Goal: Information Seeking & Learning: Learn about a topic

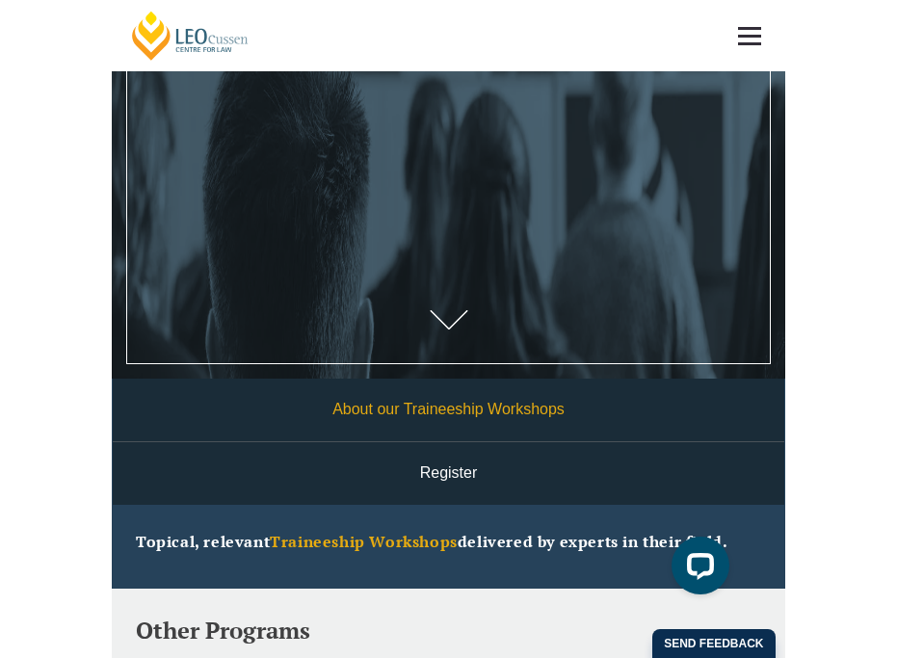
scroll to position [382, 0]
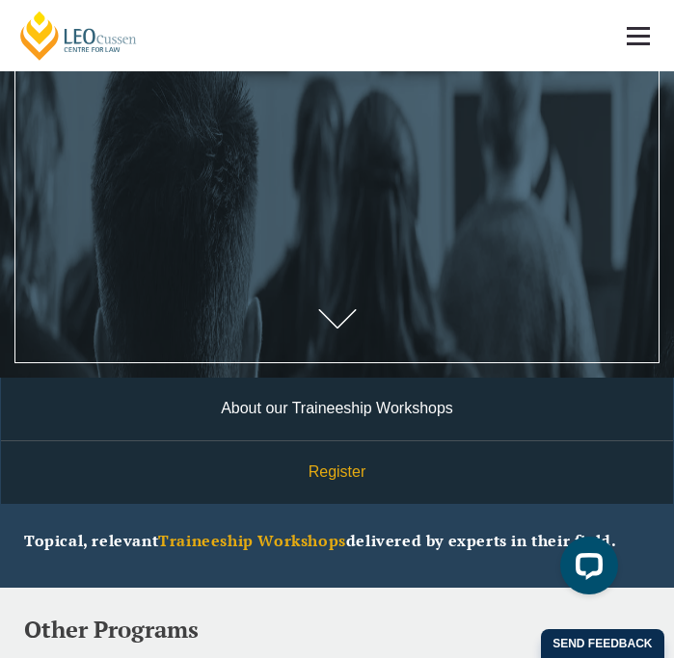
click at [329, 474] on link "Register" at bounding box center [337, 472] width 672 height 63
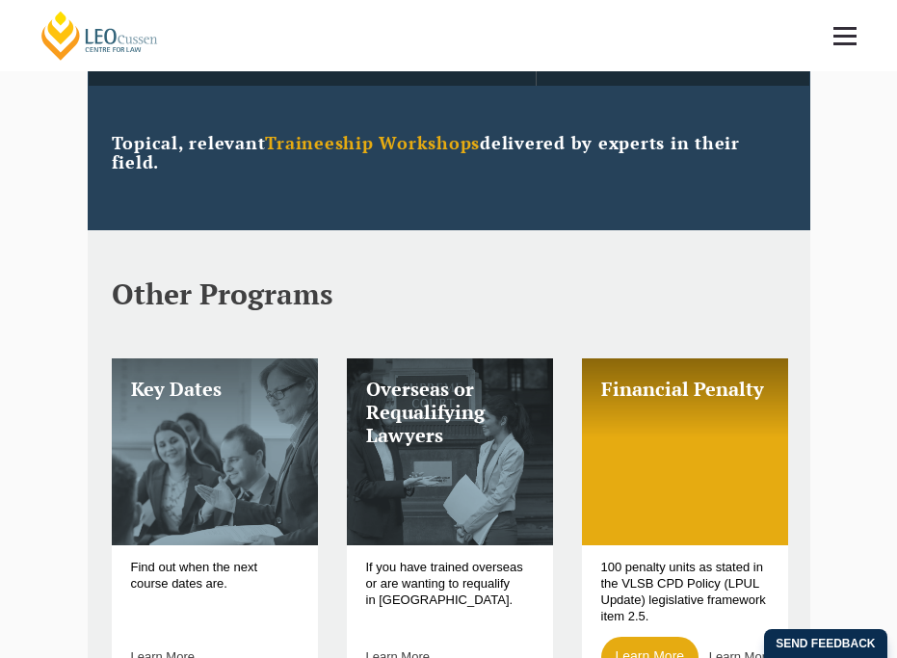
click at [371, 260] on header "Other Programs" at bounding box center [449, 270] width 675 height 80
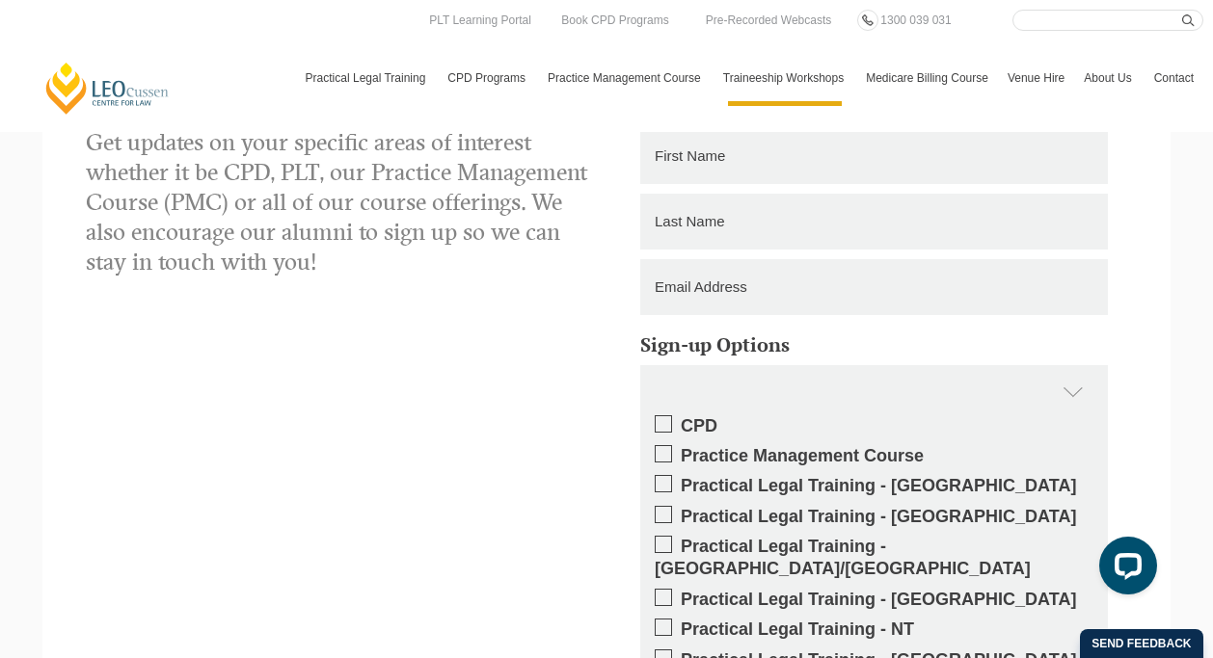
scroll to position [1440, 0]
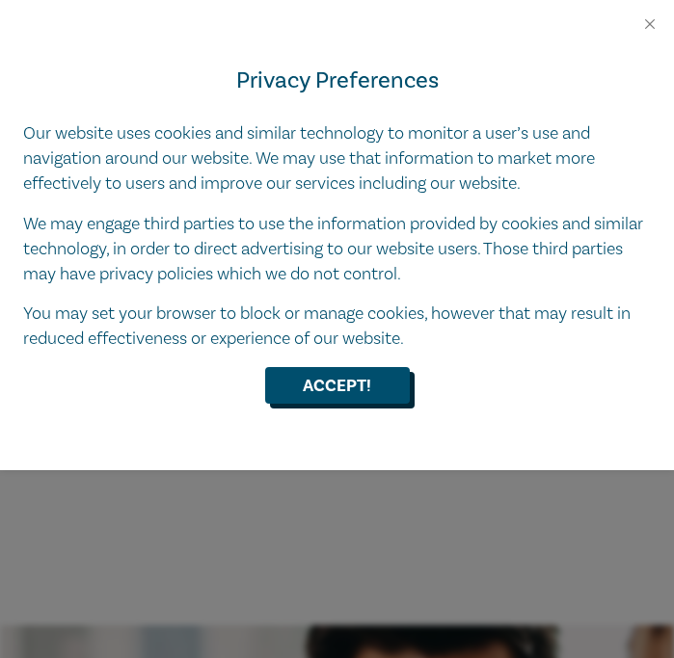
click at [301, 397] on button "Accept!" at bounding box center [337, 385] width 145 height 37
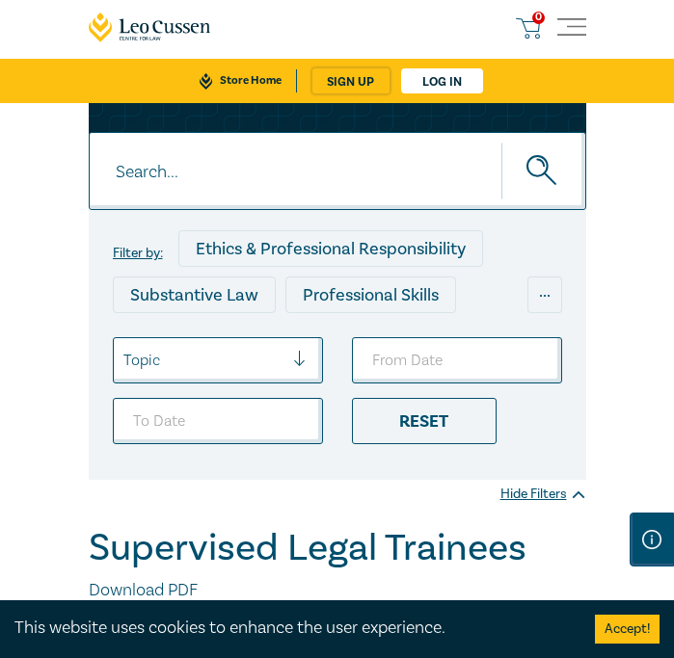
scroll to position [74, 0]
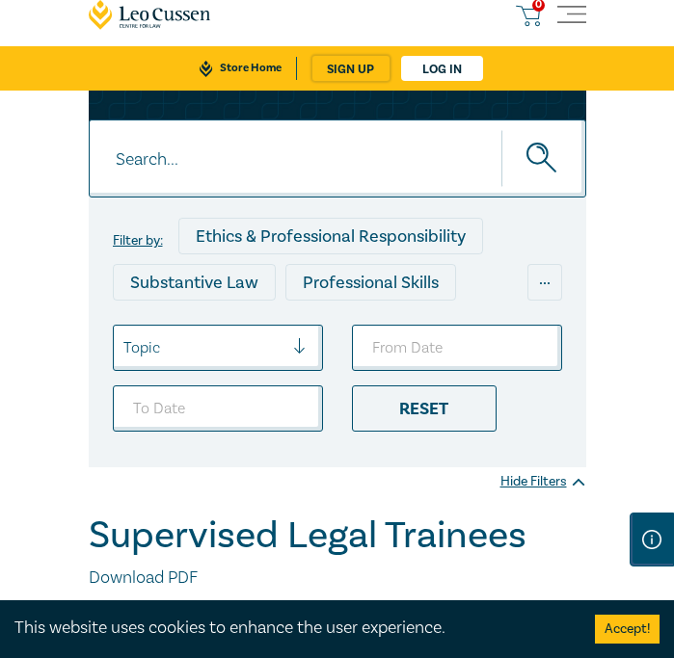
click at [311, 239] on div "Ethics & Professional Responsibility" at bounding box center [330, 236] width 305 height 37
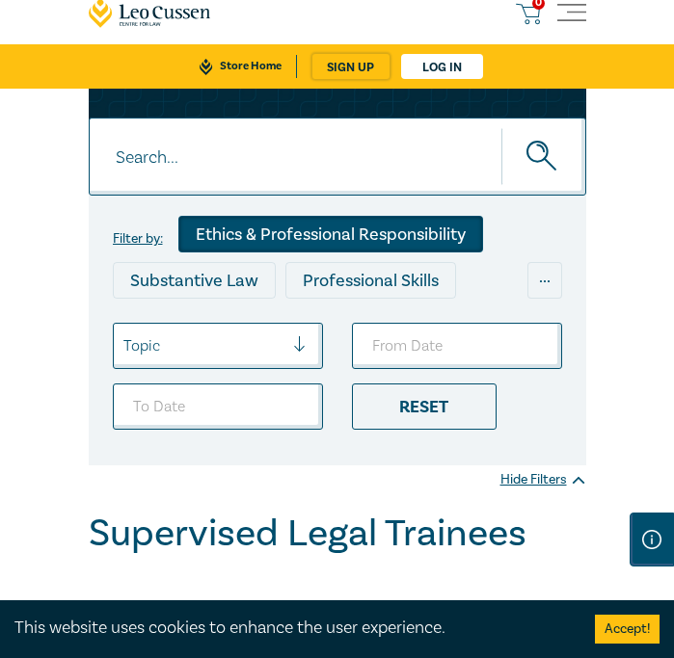
scroll to position [70, 0]
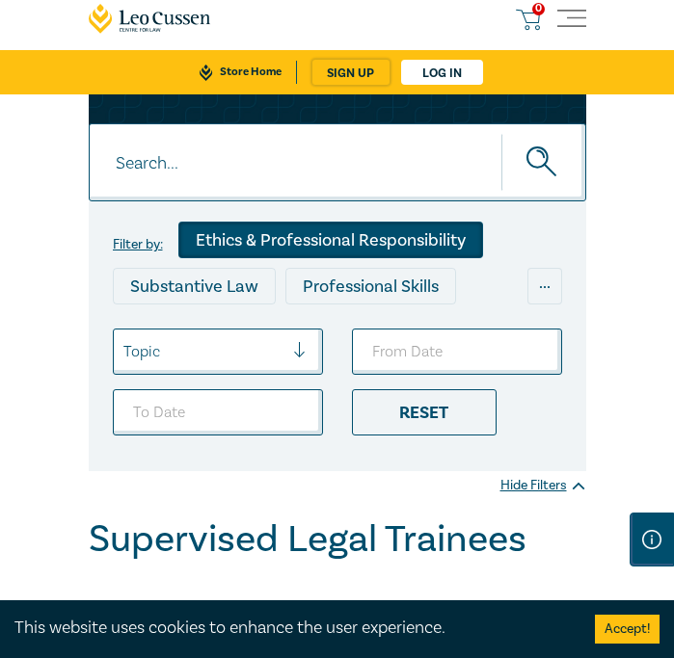
click at [524, 163] on button "submit" at bounding box center [543, 162] width 85 height 59
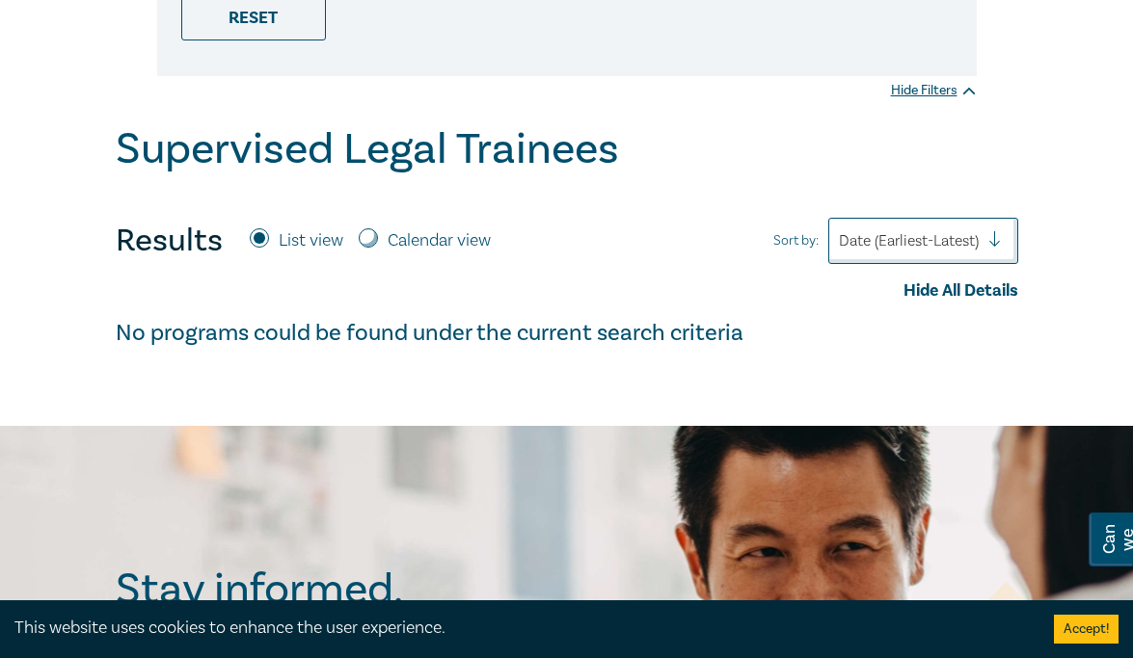
scroll to position [499, 0]
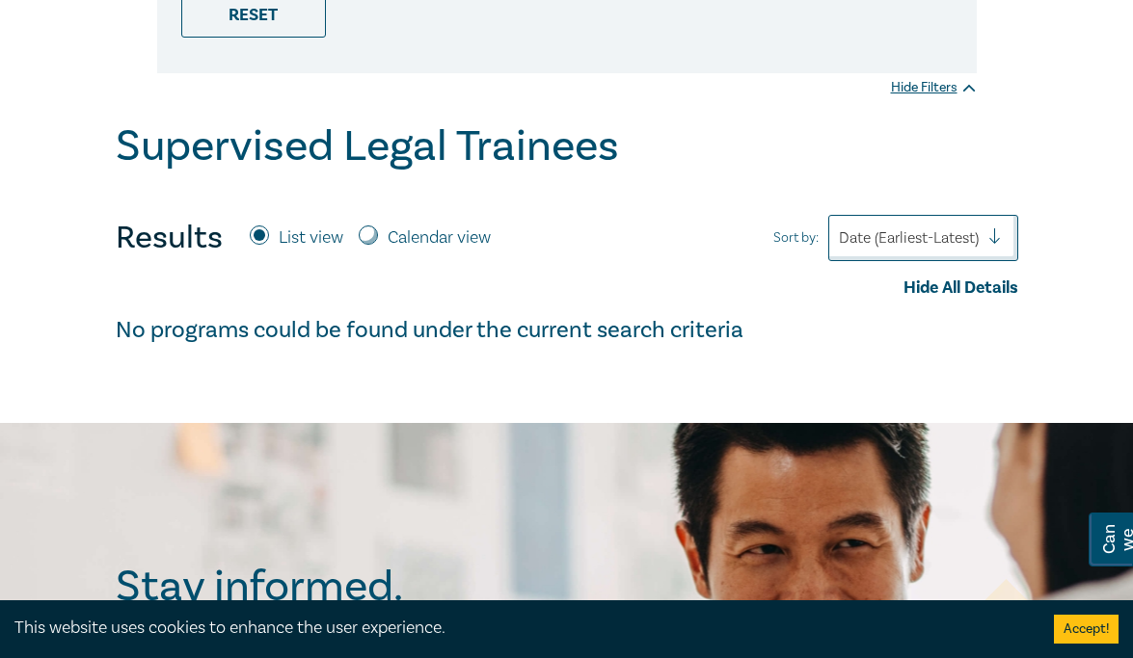
click at [370, 235] on input "Calendar view" at bounding box center [368, 235] width 19 height 19
radio input "true"
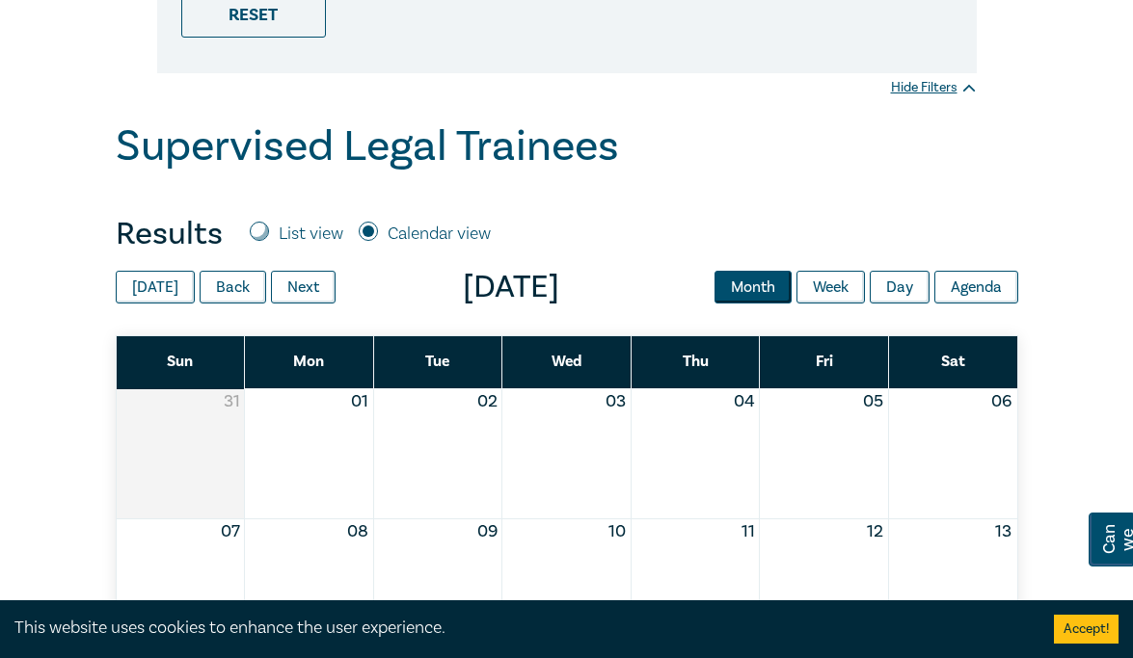
click at [261, 227] on input "List view" at bounding box center [259, 231] width 19 height 19
radio input "true"
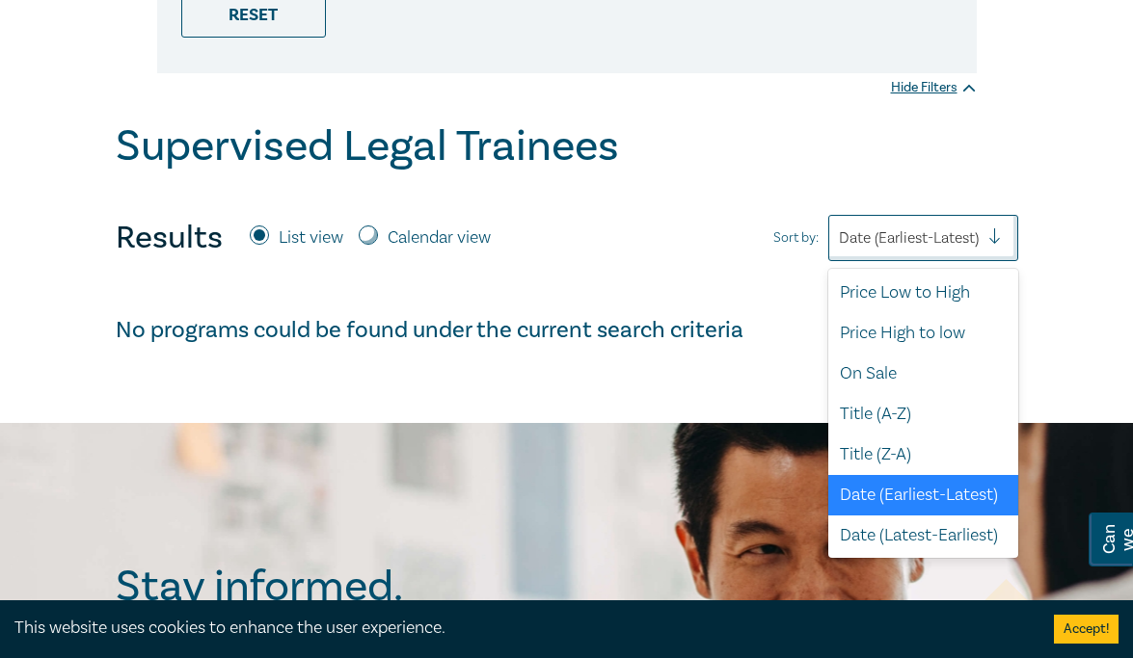
click at [673, 234] on div at bounding box center [909, 238] width 140 height 25
click at [673, 492] on div "Date (Earliest-Latest)" at bounding box center [923, 495] width 190 height 40
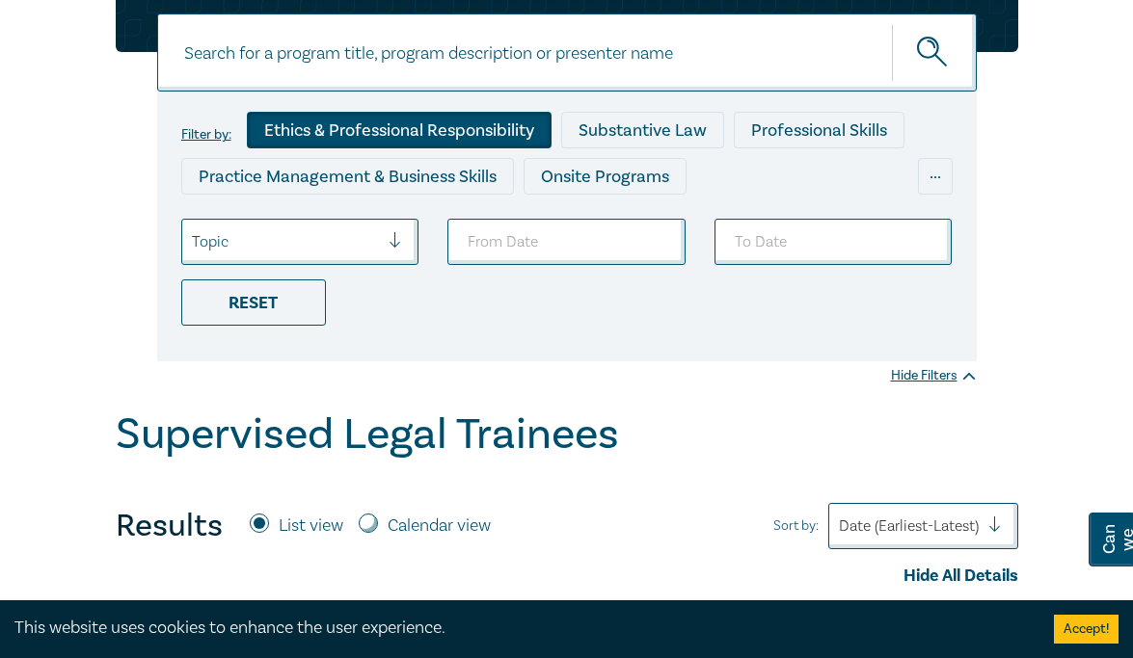
scroll to position [205, 0]
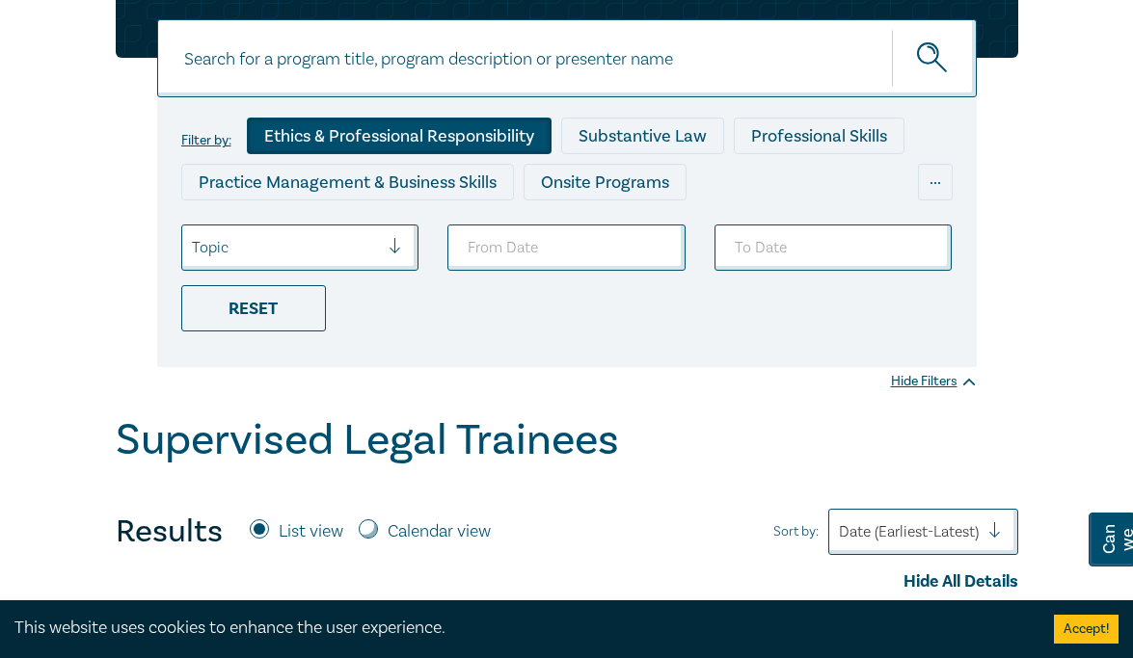
click at [659, 130] on div "Substantive Law" at bounding box center [642, 136] width 163 height 37
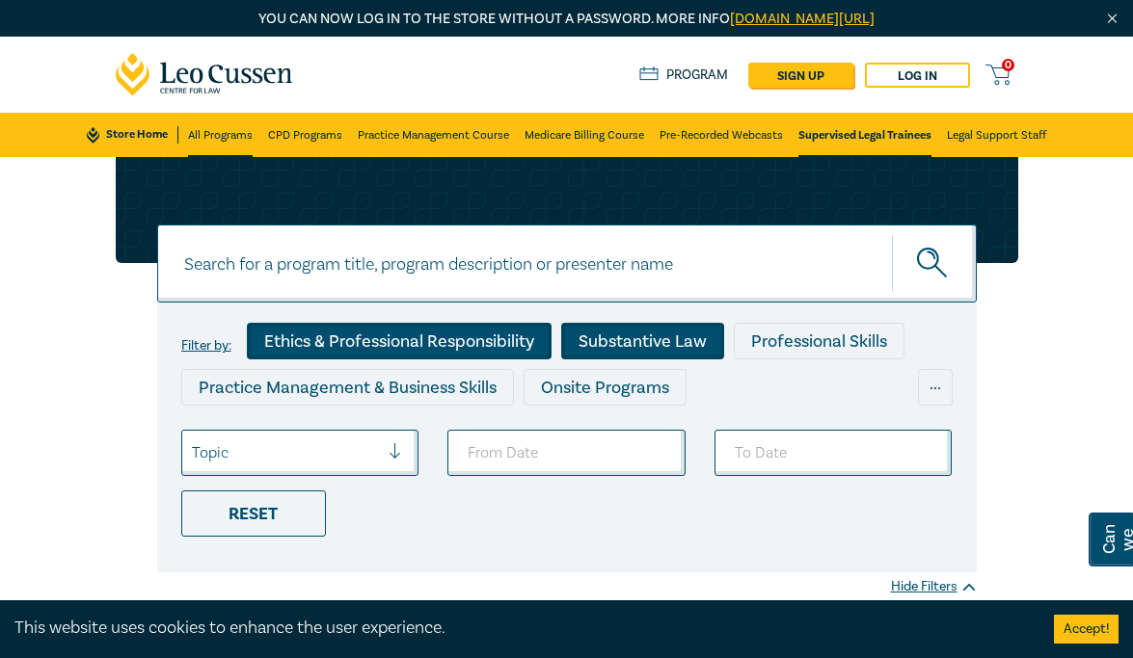
click at [227, 139] on link "All Programs" at bounding box center [220, 135] width 65 height 44
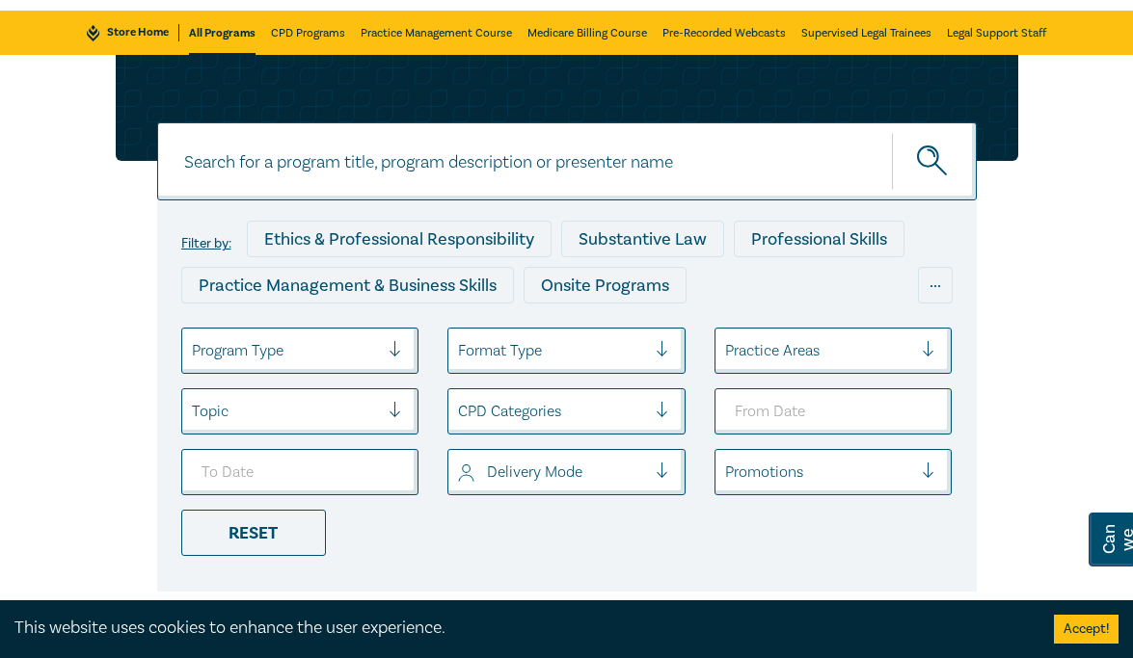
scroll to position [93, 0]
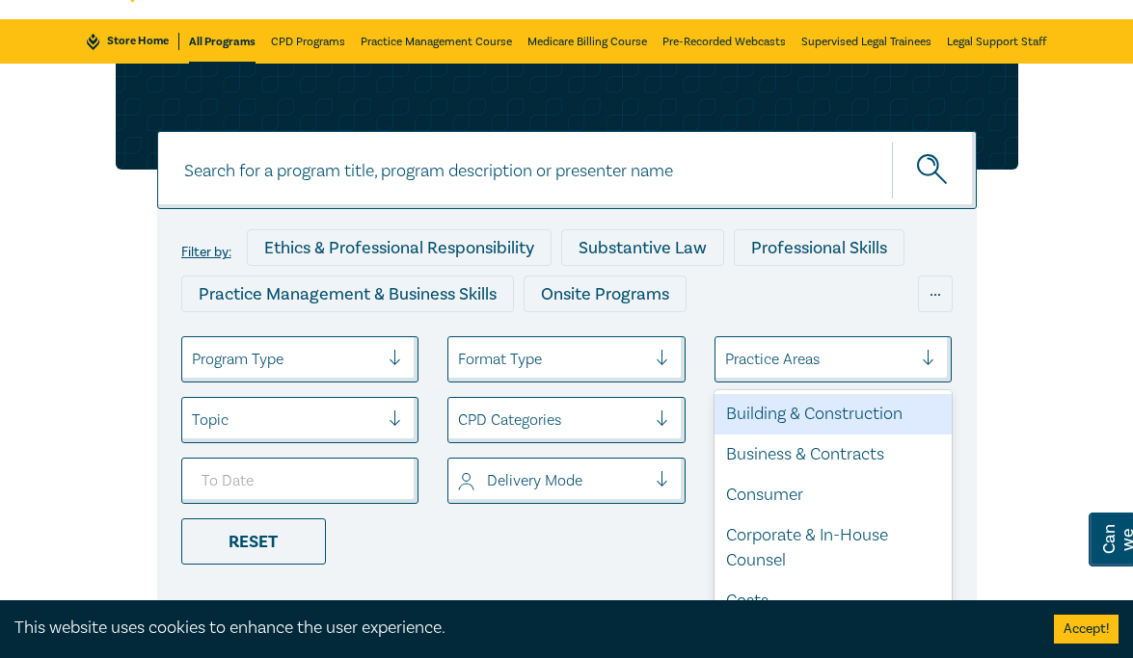
click at [673, 363] on div at bounding box center [819, 359] width 188 height 25
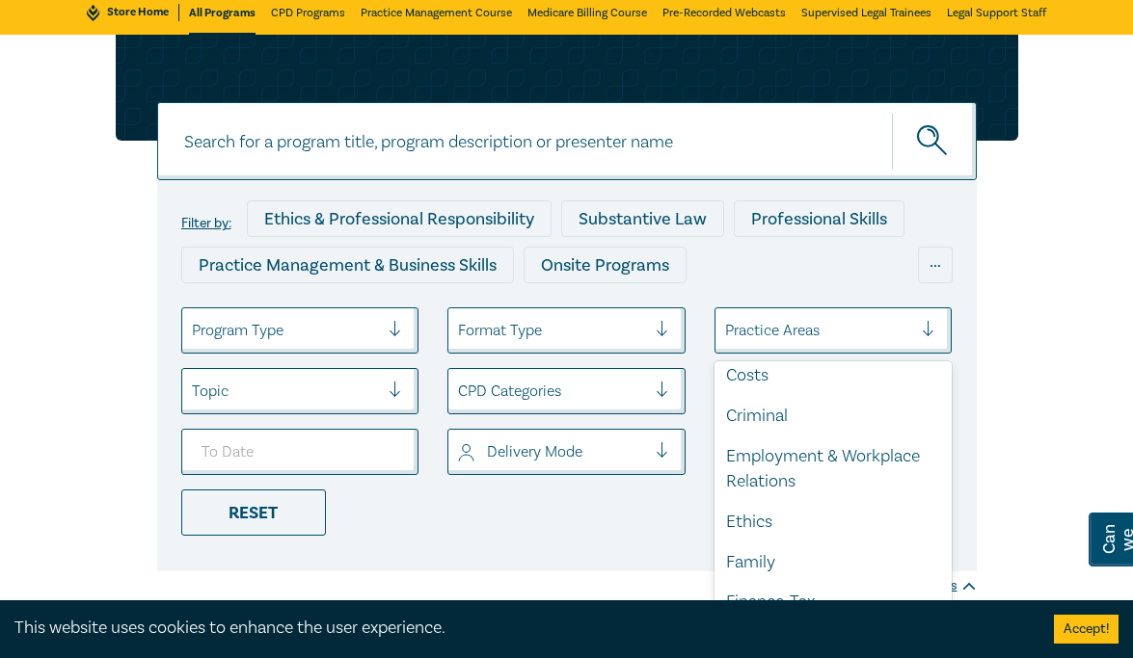
scroll to position [227, 0]
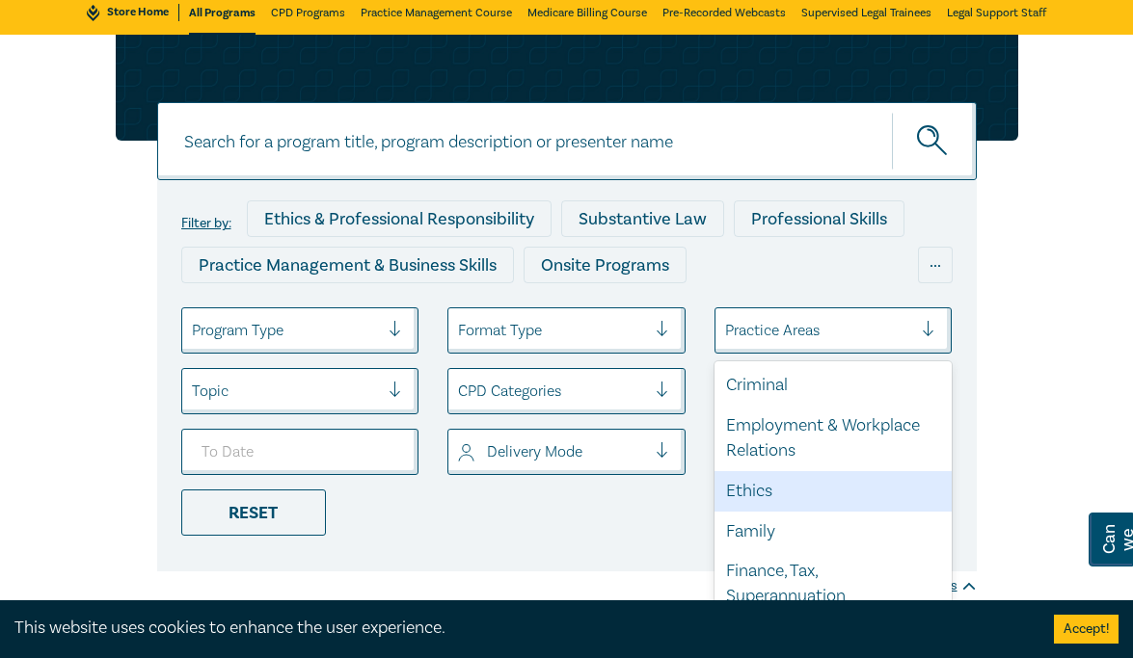
click at [673, 490] on div "Ethics" at bounding box center [833, 491] width 238 height 40
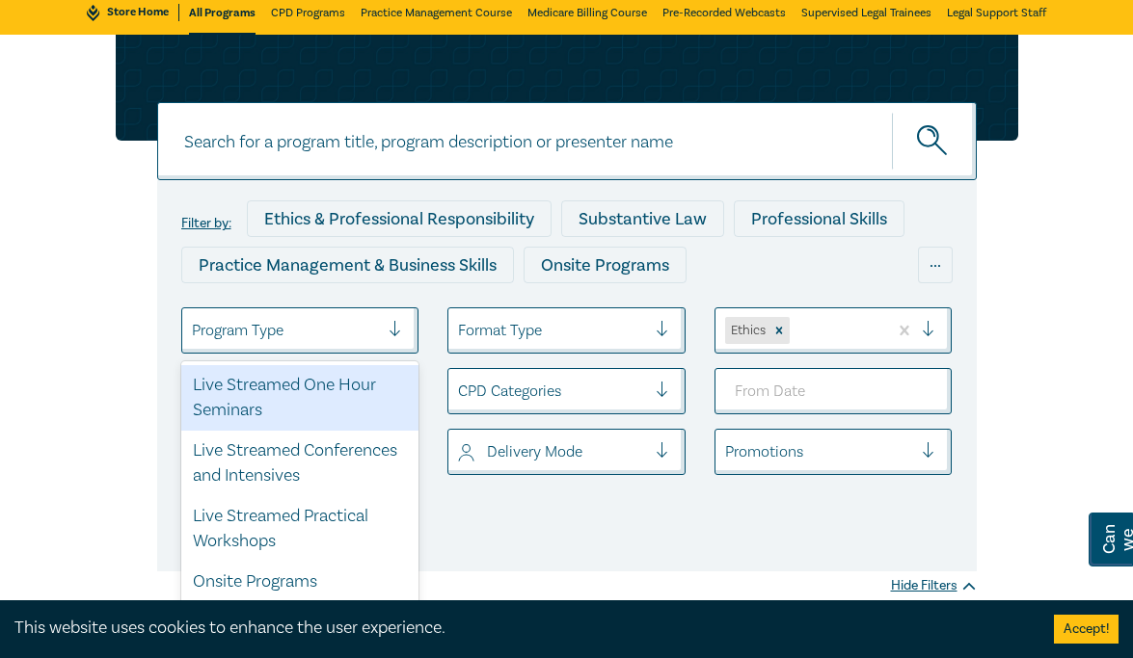
click at [339, 330] on div at bounding box center [286, 330] width 188 height 25
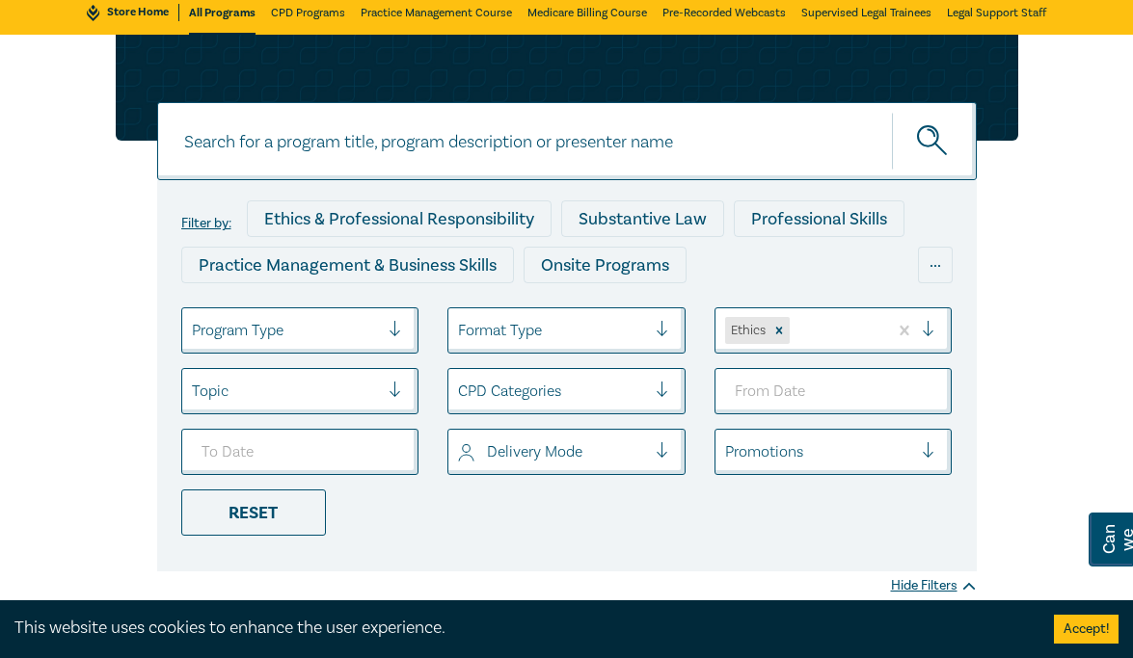
click at [603, 550] on div "Filter by: Ethics & Professional Responsibility Substantive Law Professional Sk…" at bounding box center [566, 375] width 819 height 391
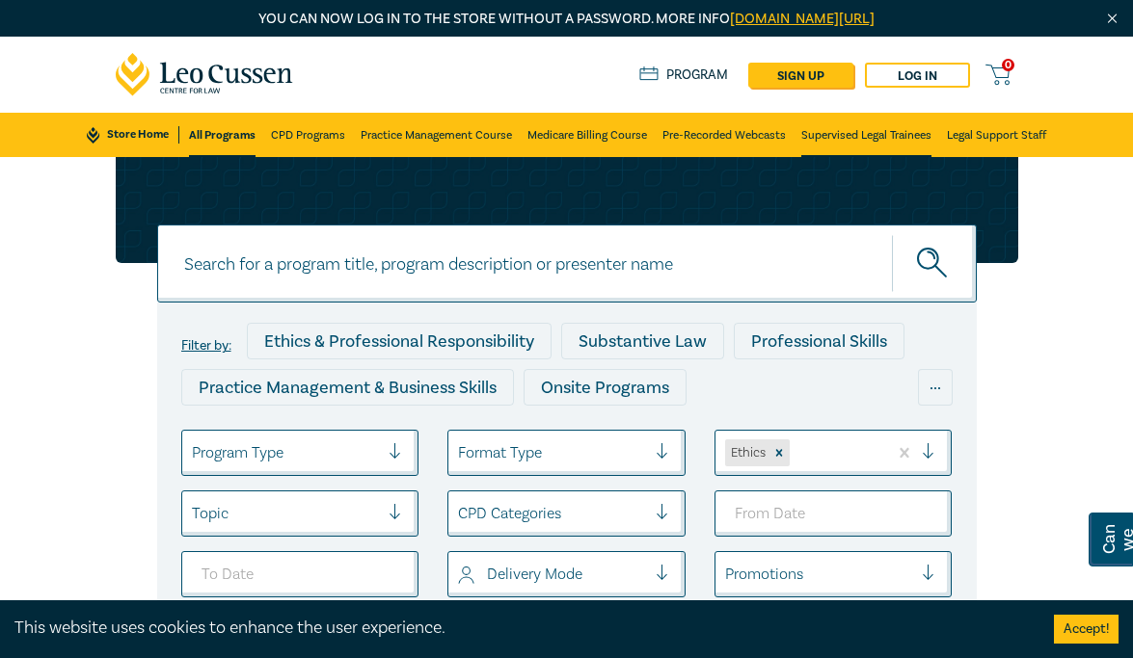
click at [673, 131] on link "Supervised Legal Trainees" at bounding box center [866, 135] width 130 height 44
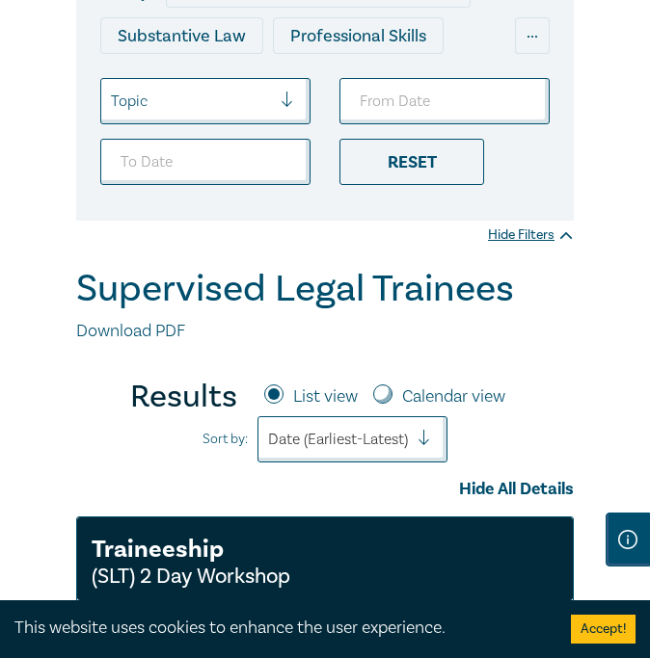
scroll to position [407, 0]
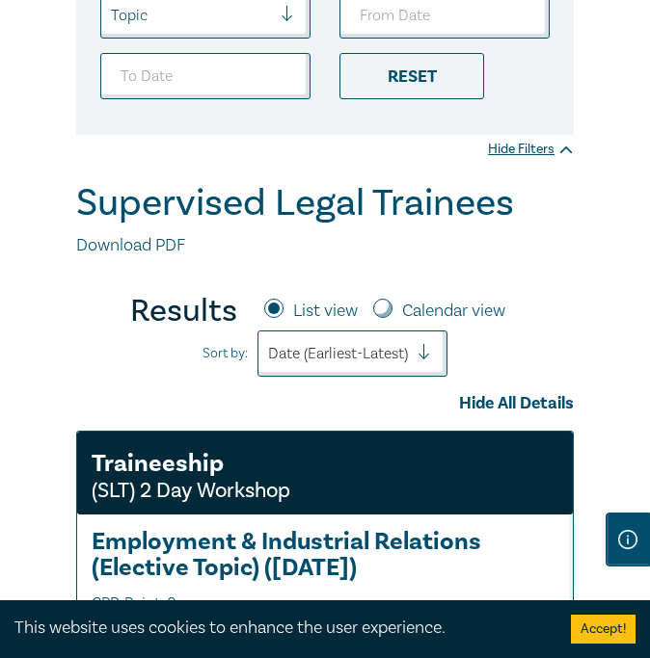
click at [380, 304] on input "Calendar view" at bounding box center [382, 308] width 19 height 19
radio input "true"
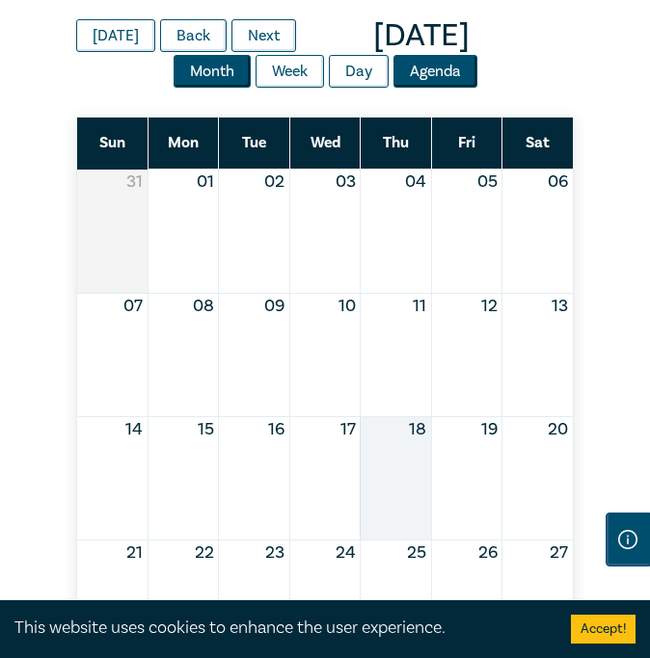
scroll to position [735, 0]
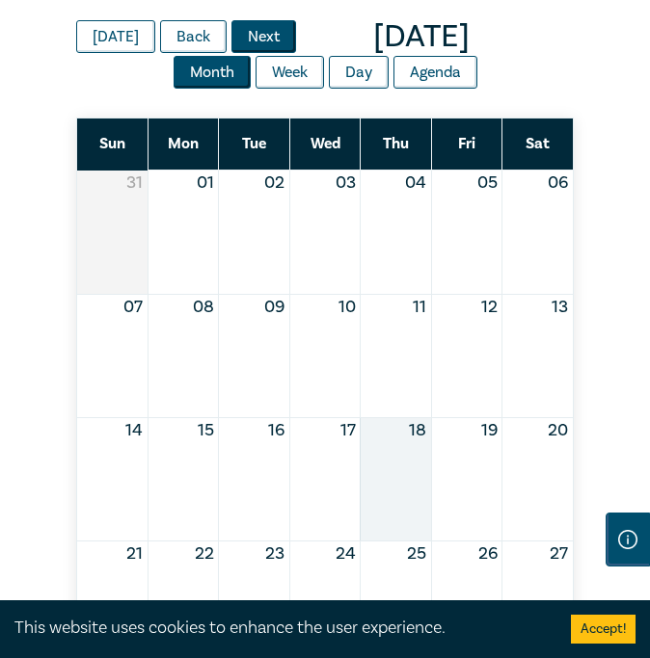
click at [296, 29] on button "Next" at bounding box center [263, 36] width 65 height 33
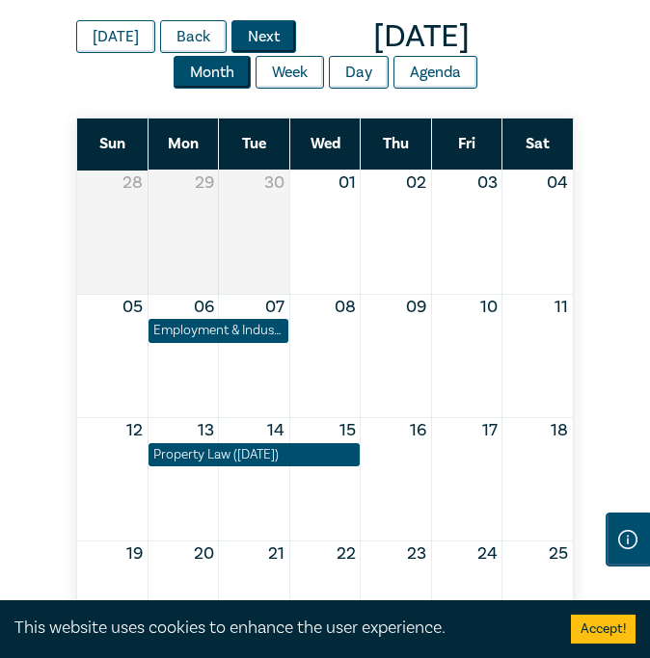
click at [248, 22] on button "Next" at bounding box center [263, 36] width 65 height 33
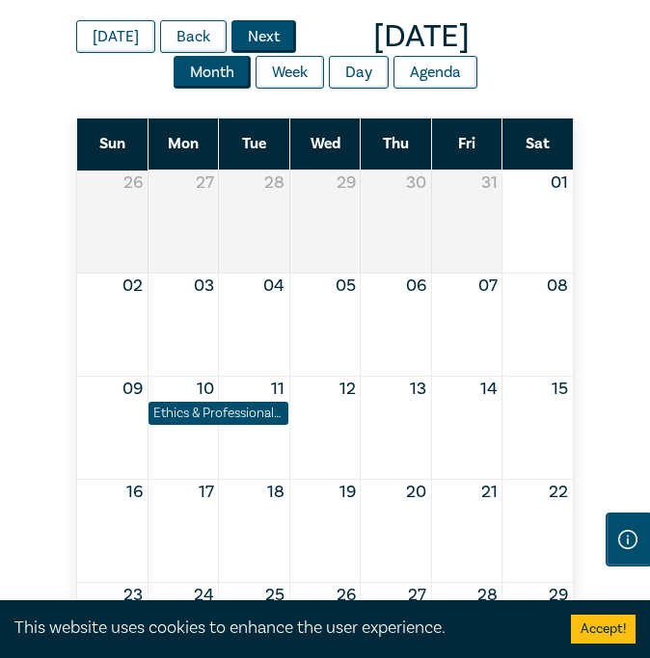
click at [248, 22] on button "Next" at bounding box center [263, 36] width 65 height 33
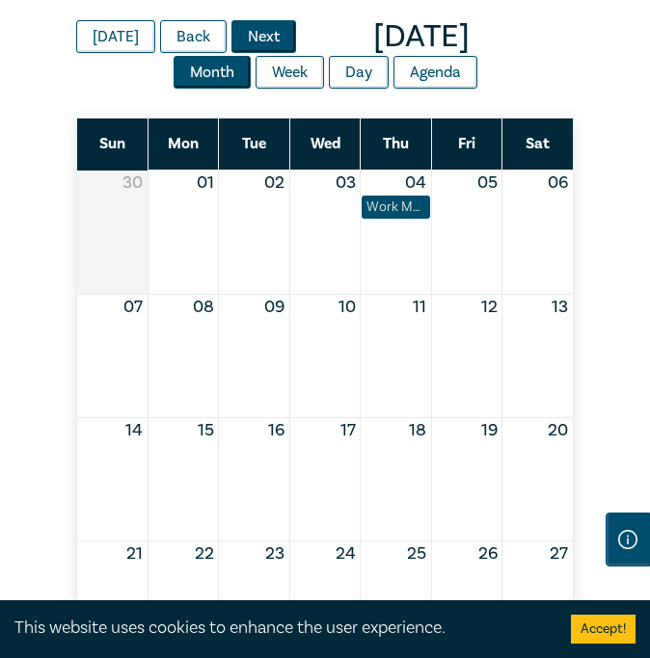
click at [248, 22] on button "Next" at bounding box center [263, 36] width 65 height 33
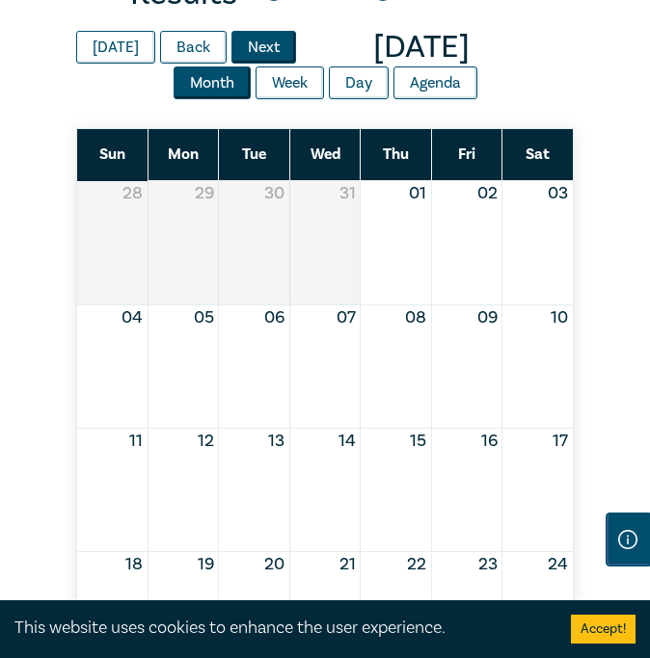
click at [253, 40] on button "Next" at bounding box center [263, 47] width 65 height 33
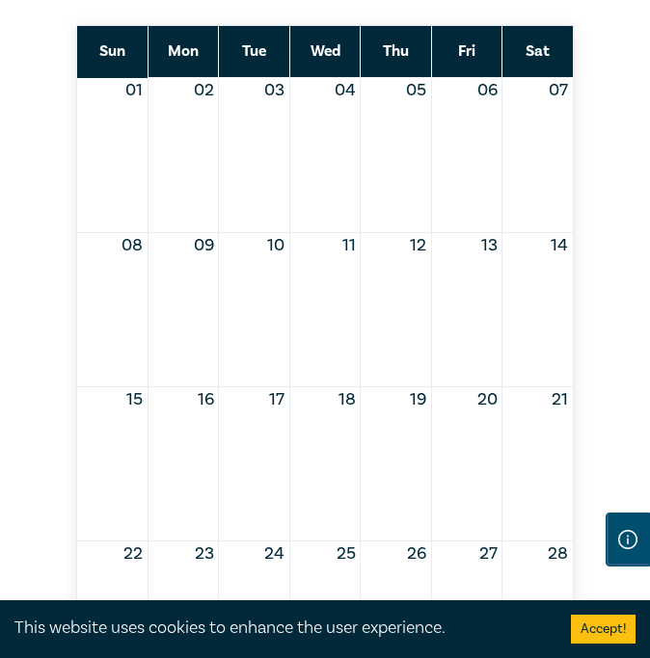
scroll to position [769, 0]
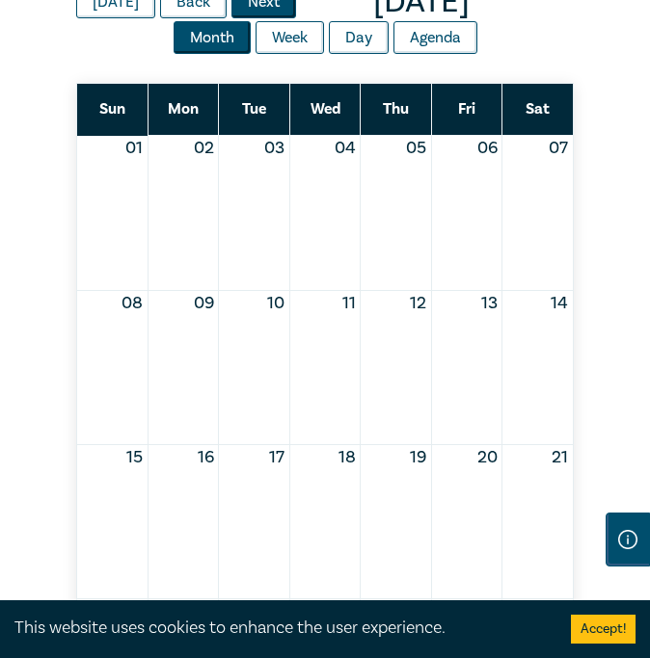
click at [262, 1] on button "Next" at bounding box center [263, 2] width 65 height 33
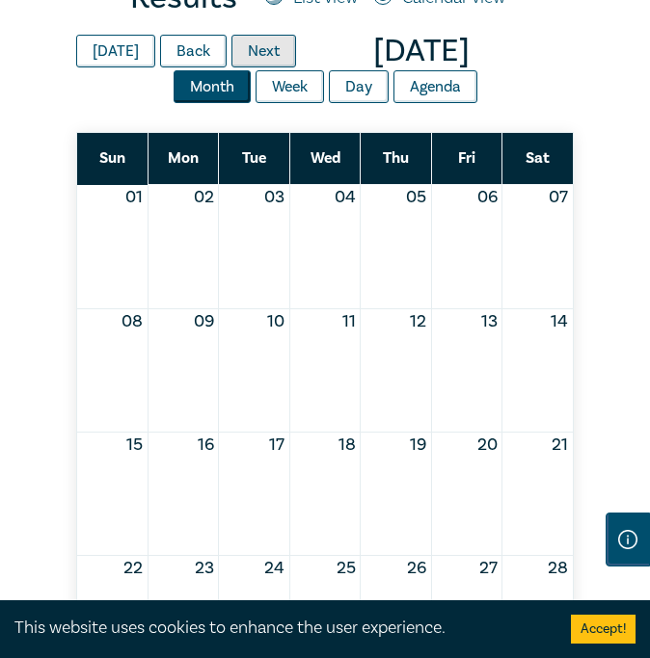
scroll to position [705, 0]
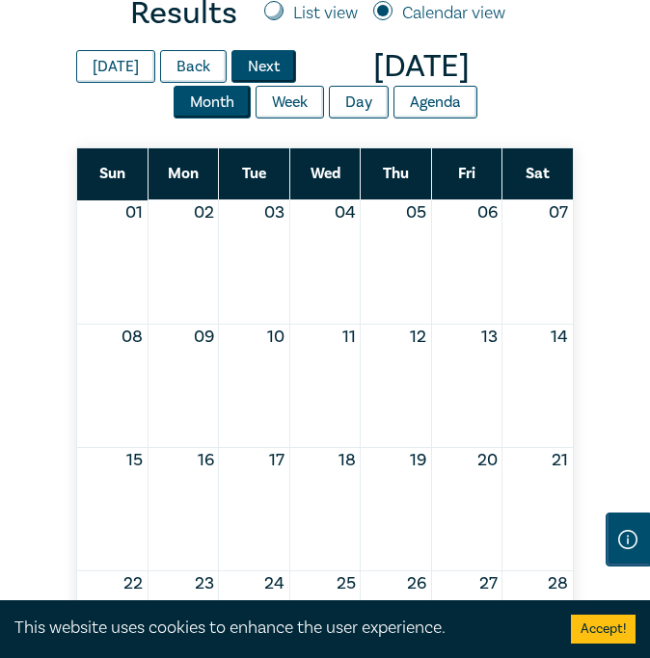
click at [273, 59] on button "Next" at bounding box center [263, 66] width 65 height 33
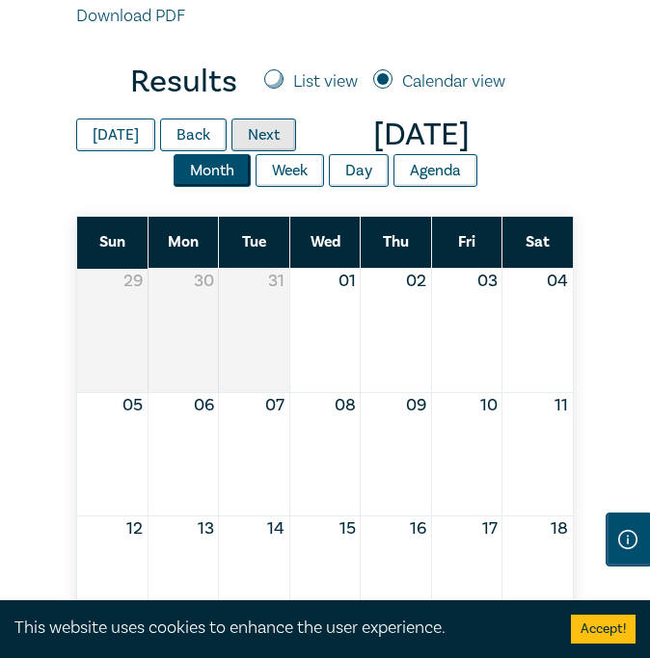
scroll to position [599, 0]
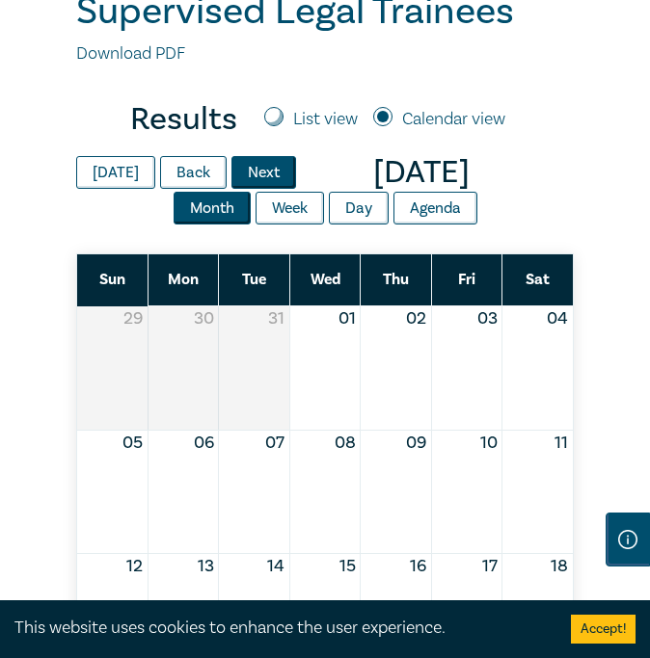
click at [239, 176] on button "Next" at bounding box center [263, 172] width 65 height 33
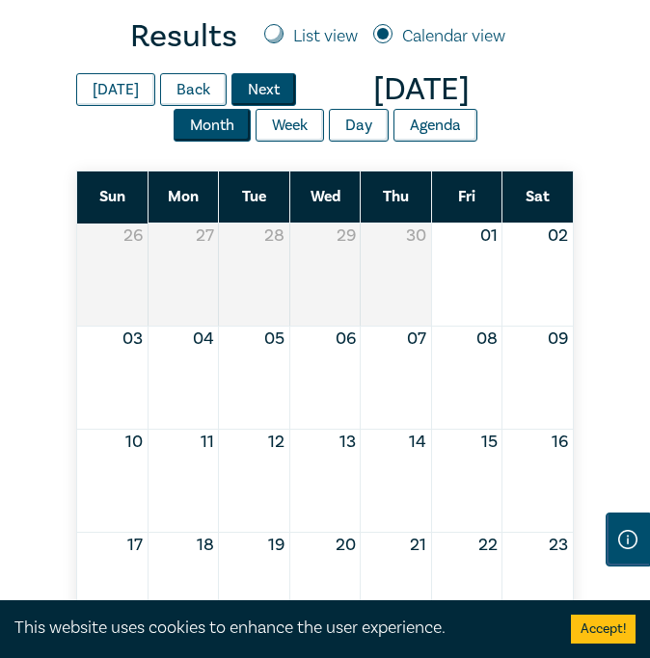
scroll to position [588, 0]
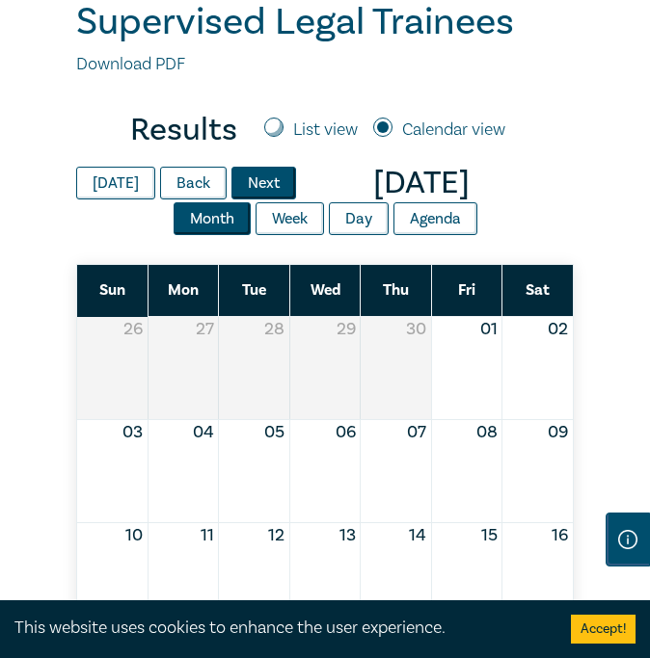
click at [242, 188] on button "Next" at bounding box center [263, 183] width 65 height 33
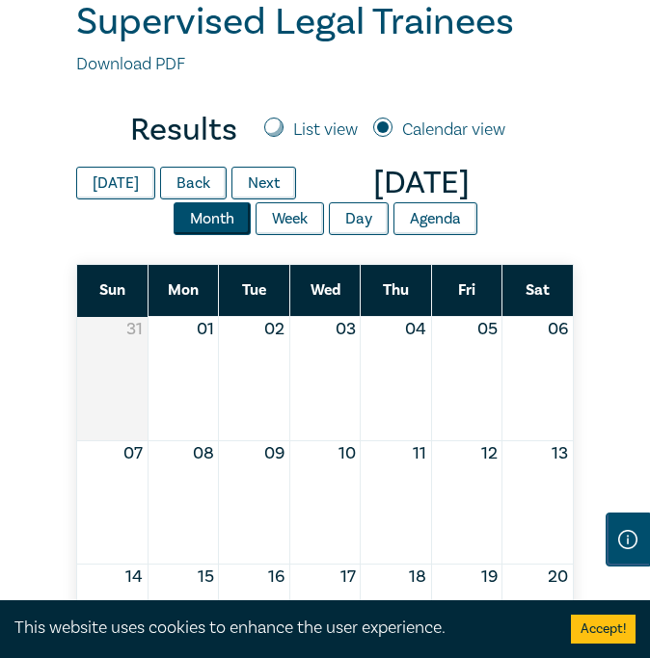
click at [274, 121] on input "List view" at bounding box center [273, 127] width 19 height 19
radio input "true"
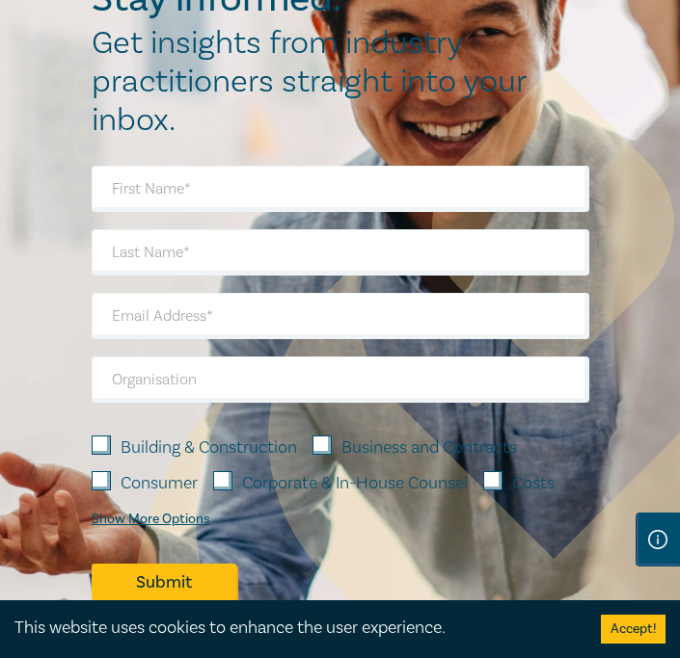
scroll to position [6375, 0]
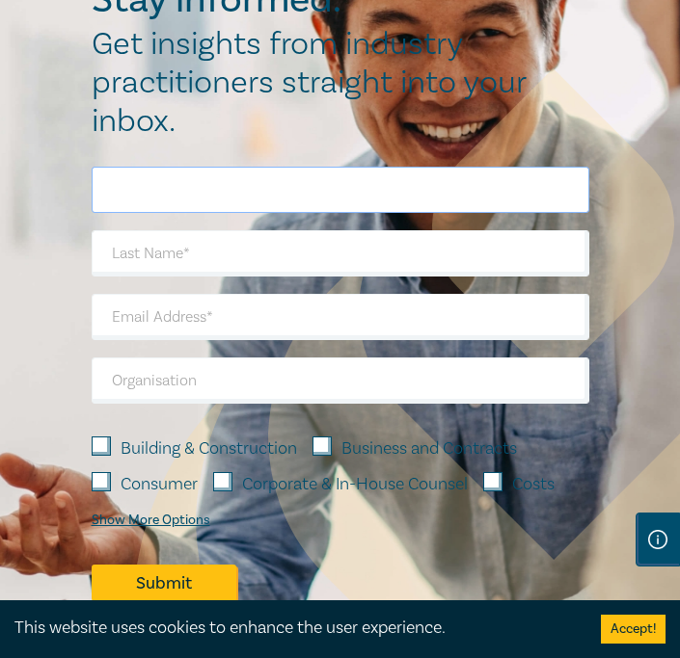
click at [176, 213] on input "text" at bounding box center [340, 190] width 497 height 46
type input "M"
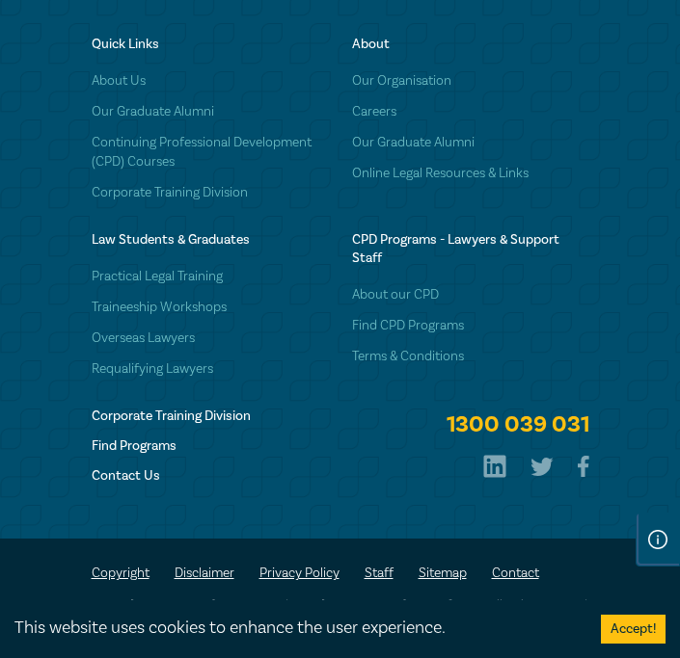
scroll to position [7347, 0]
click at [116, 471] on h6 "Contact Us" at bounding box center [210, 476] width 237 height 18
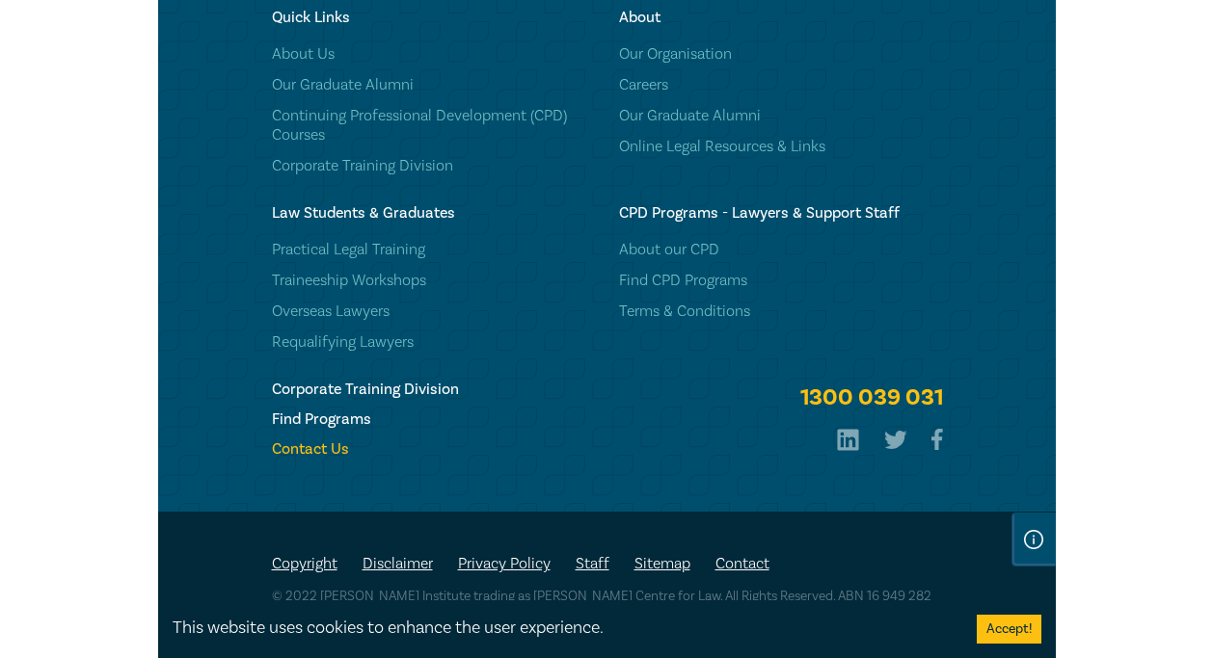
scroll to position [5226, 0]
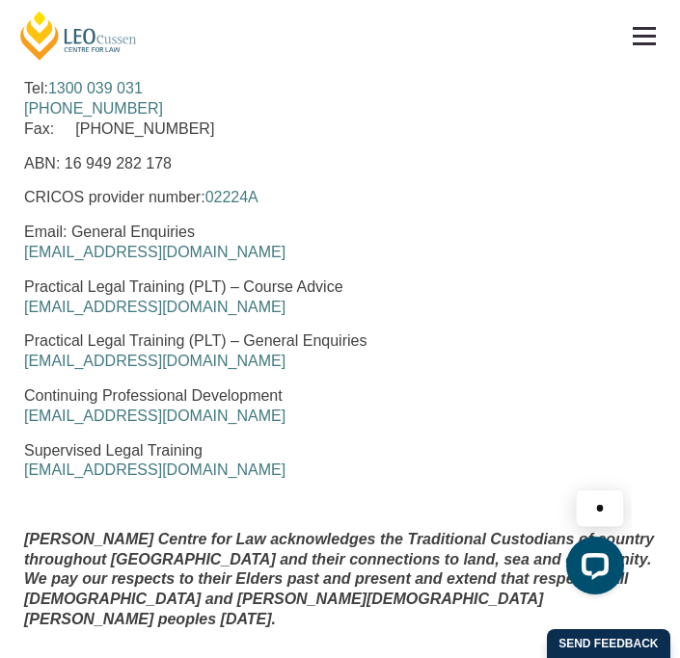
scroll to position [1251, 0]
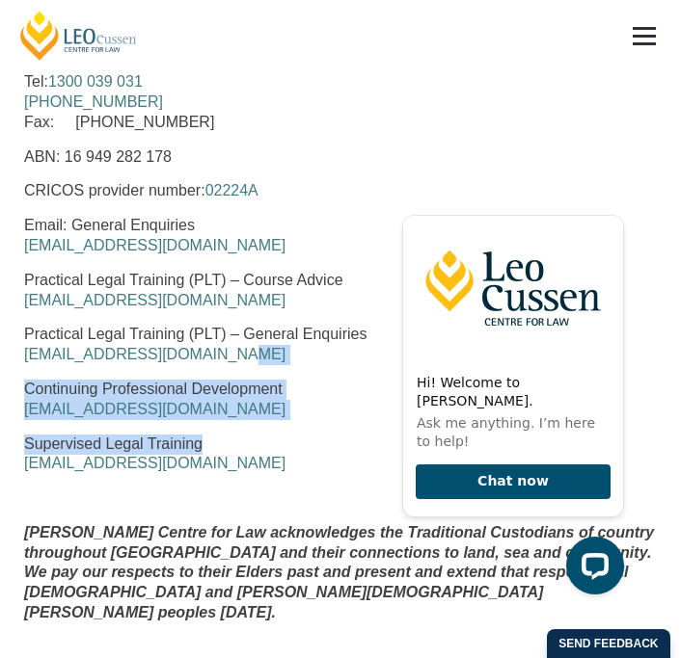
drag, startPoint x: 249, startPoint y: 311, endPoint x: 198, endPoint y: 402, distance: 104.0
click at [198, 403] on div "[PERSON_NAME] Centre for Law [STREET_ADDRESS][PERSON_NAME] Business Hours: [DAT…" at bounding box center [340, 273] width 660 height 730
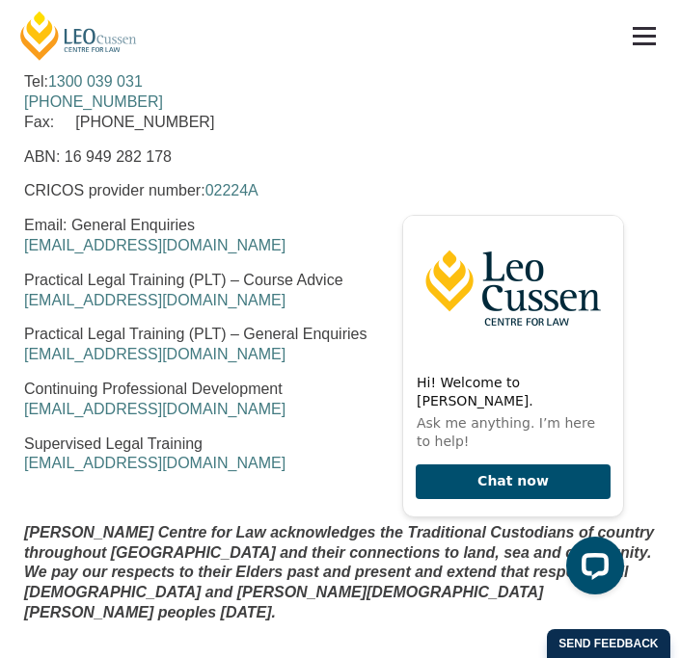
click at [228, 435] on p "Supervised Legal Training [EMAIL_ADDRESS][DOMAIN_NAME]" at bounding box center [339, 455] width 631 height 40
drag, startPoint x: 253, startPoint y: 419, endPoint x: -7, endPoint y: 414, distance: 259.3
click at [104, 489] on p at bounding box center [339, 499] width 631 height 20
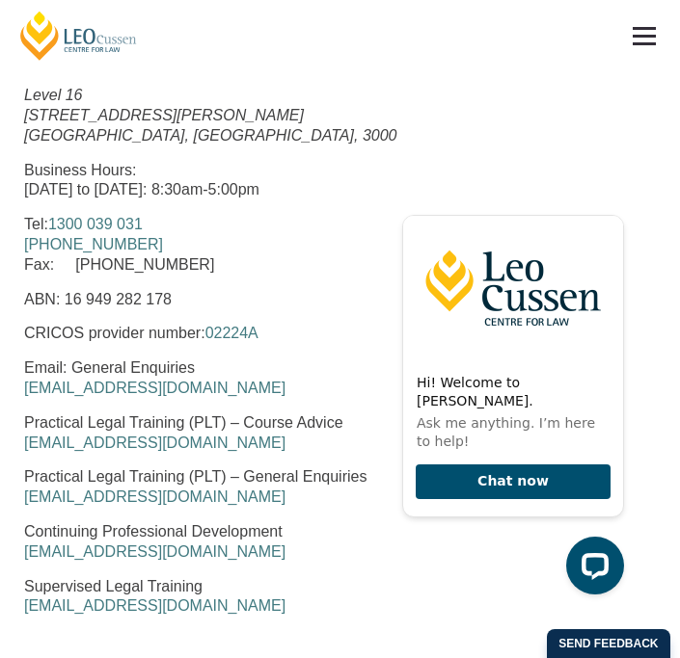
scroll to position [1140, 0]
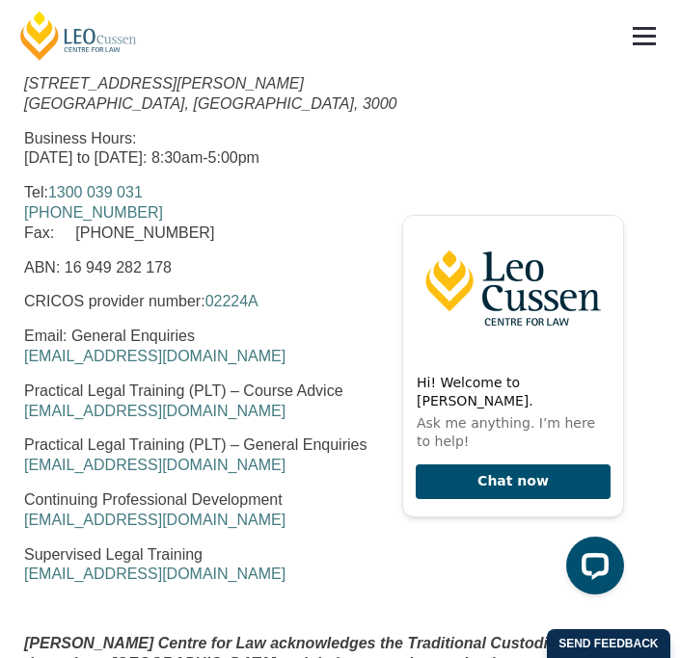
click at [226, 546] on p "Supervised Legal Training [EMAIL_ADDRESS][DOMAIN_NAME]" at bounding box center [339, 566] width 631 height 40
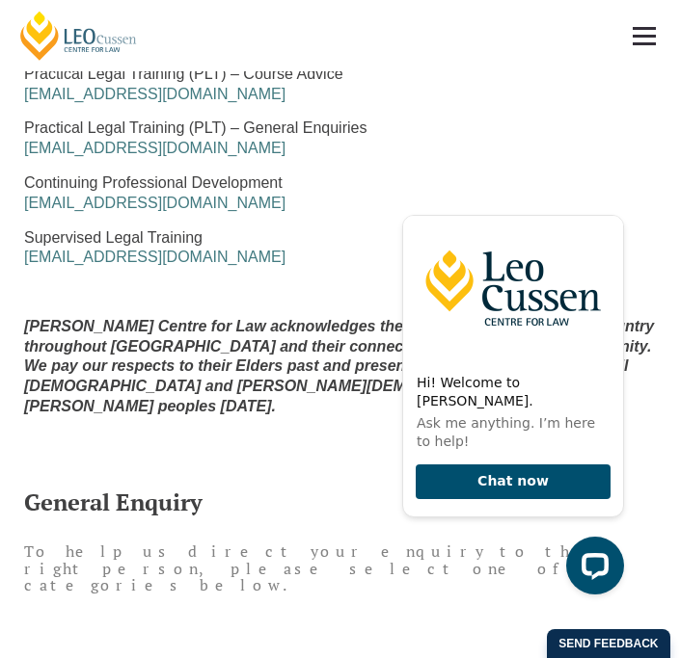
scroll to position [1456, 0]
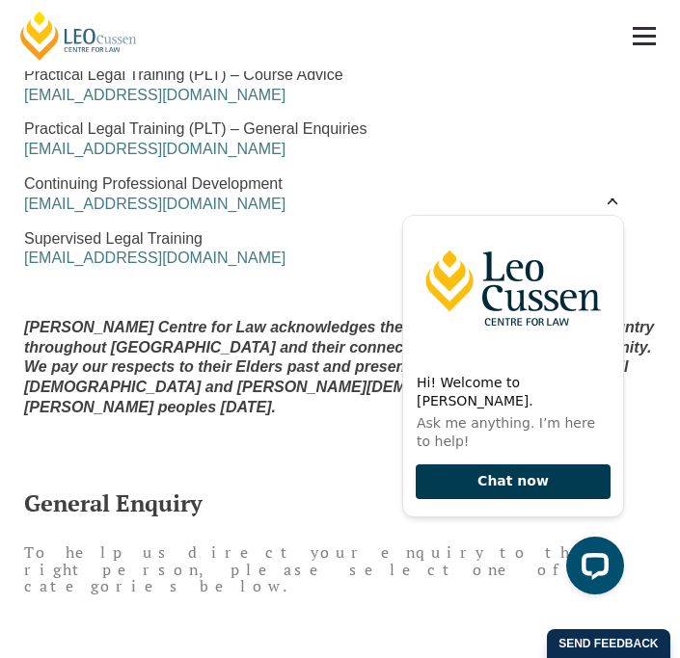
click at [505, 477] on button "Chat now" at bounding box center [512, 483] width 195 height 36
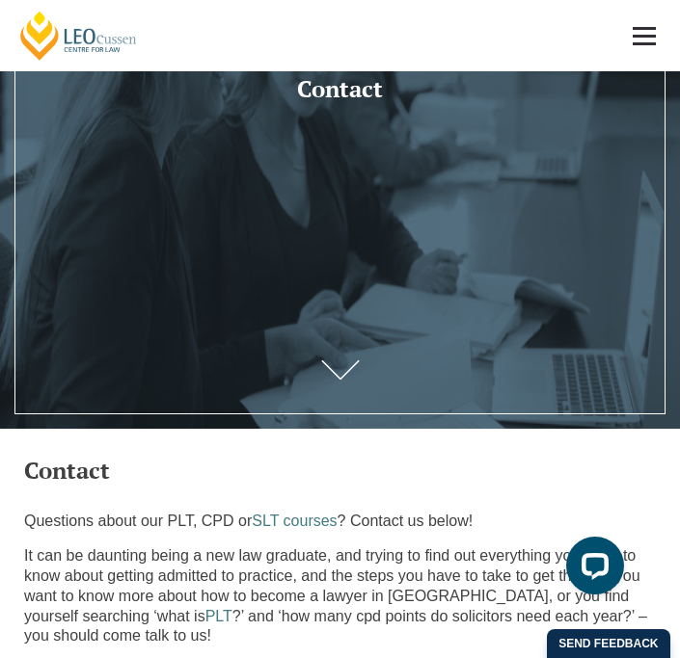
scroll to position [341, 0]
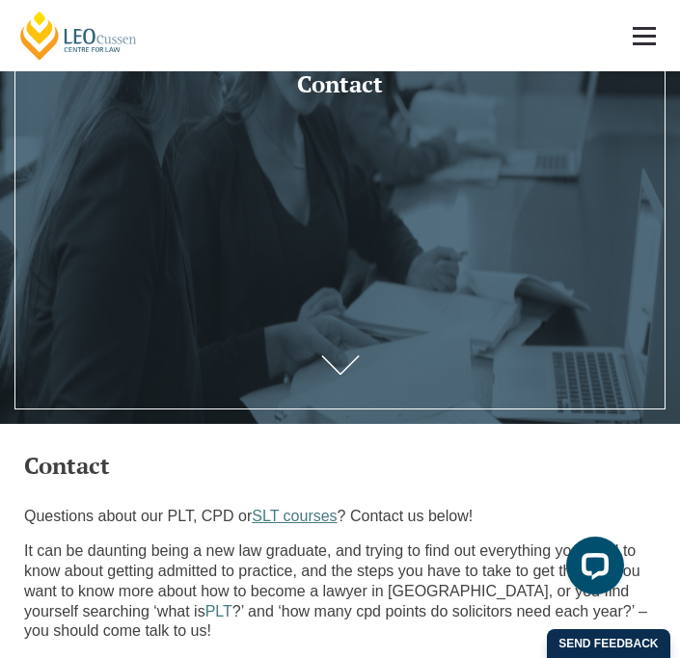
click at [285, 518] on link "SLT courses" at bounding box center [294, 516] width 85 height 16
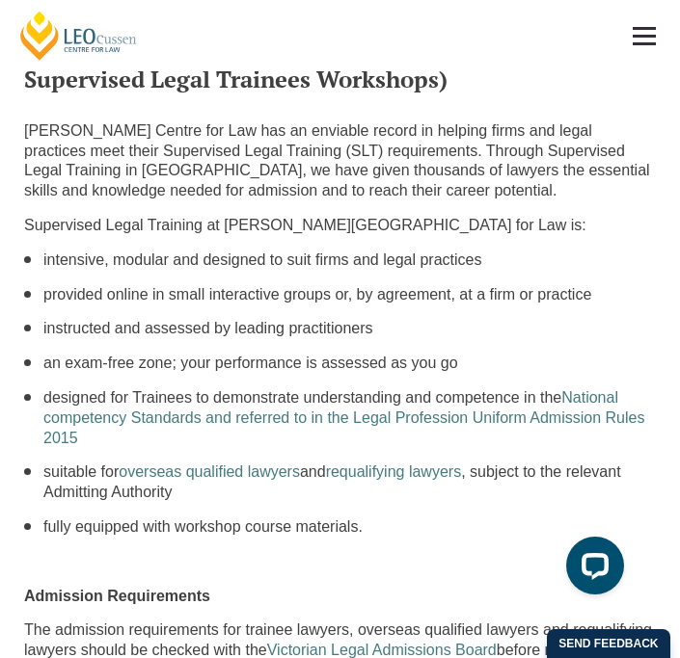
scroll to position [752, 0]
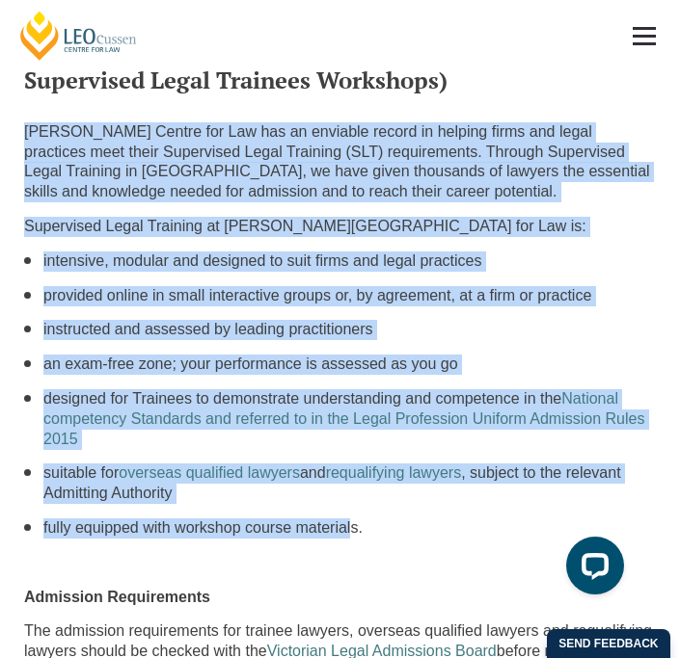
drag, startPoint x: 334, startPoint y: 511, endPoint x: 25, endPoint y: 120, distance: 497.5
click at [125, 398] on li "designed for Trainees to demonstrate understanding and competence in the Nation…" at bounding box center [349, 419] width 612 height 60
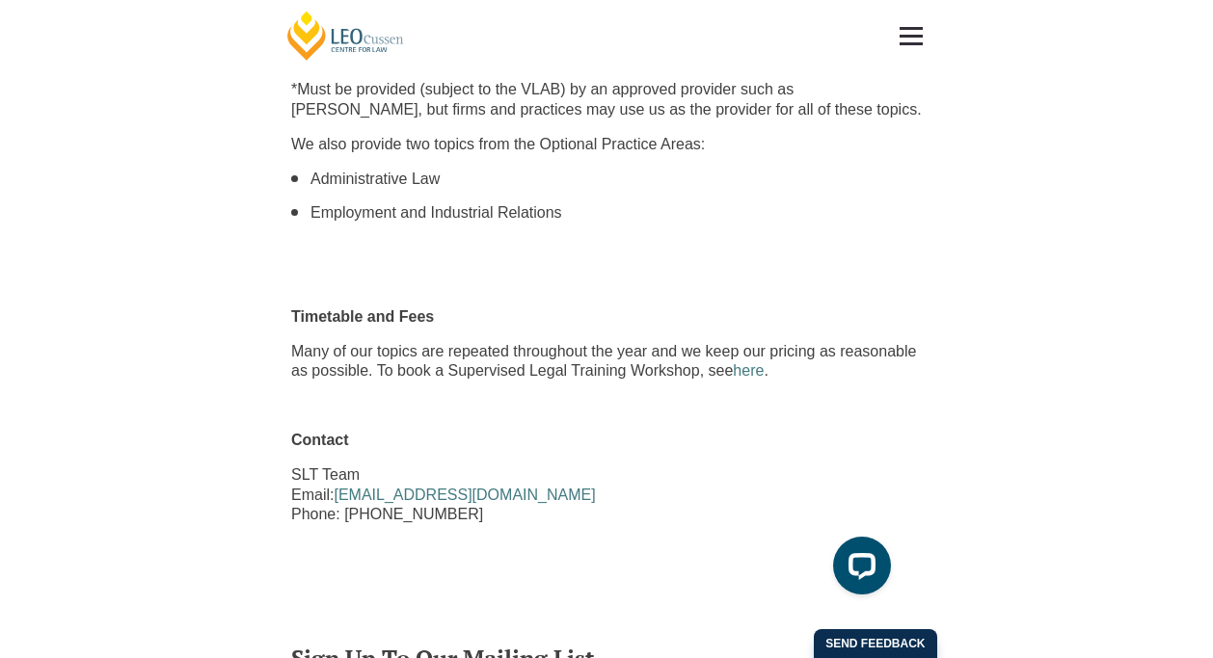
scroll to position [1789, 0]
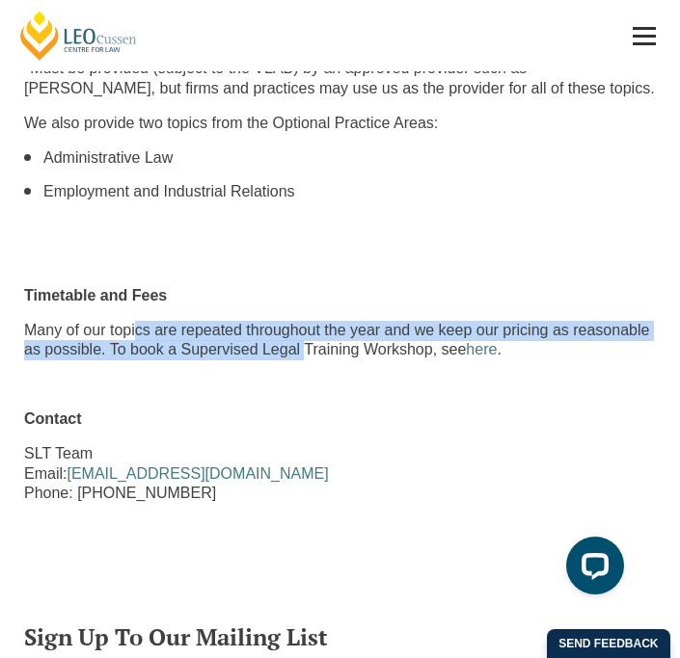
drag, startPoint x: 129, startPoint y: 318, endPoint x: 270, endPoint y: 327, distance: 141.0
click at [270, 327] on p "Many of our topics are repeated throughout the year and we keep our pricing as …" at bounding box center [339, 341] width 631 height 40
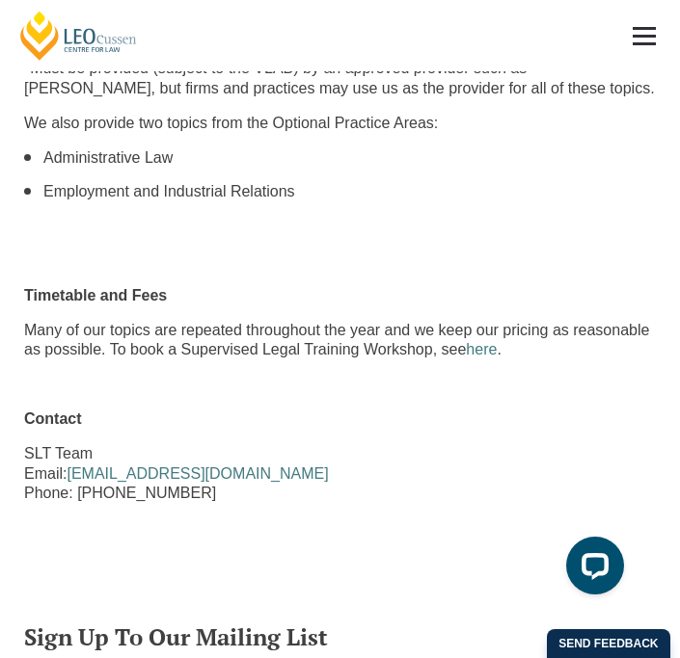
click at [351, 375] on p at bounding box center [339, 385] width 631 height 20
click at [466, 341] on link "here" at bounding box center [481, 349] width 31 height 16
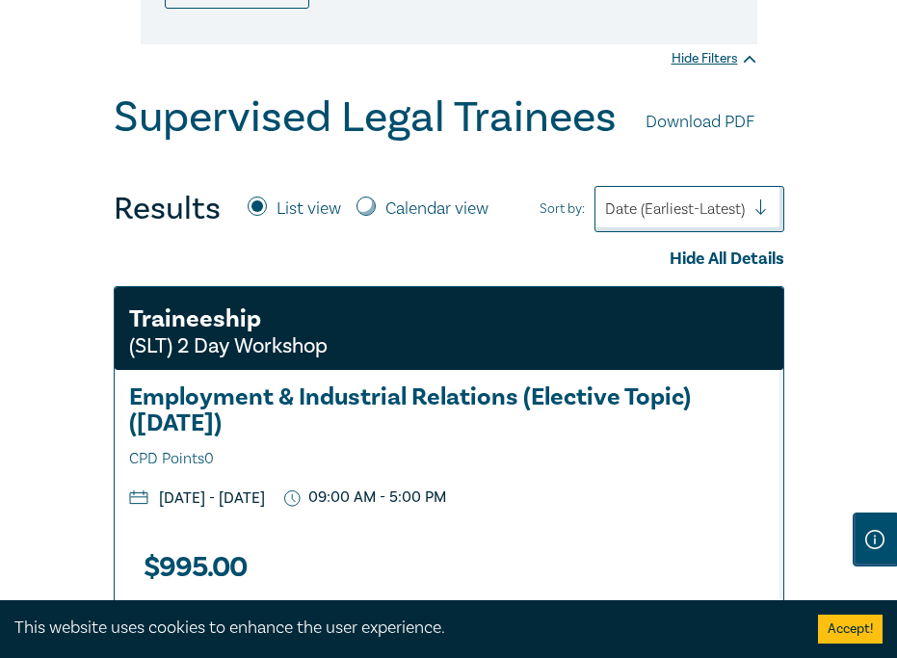
scroll to position [558, 0]
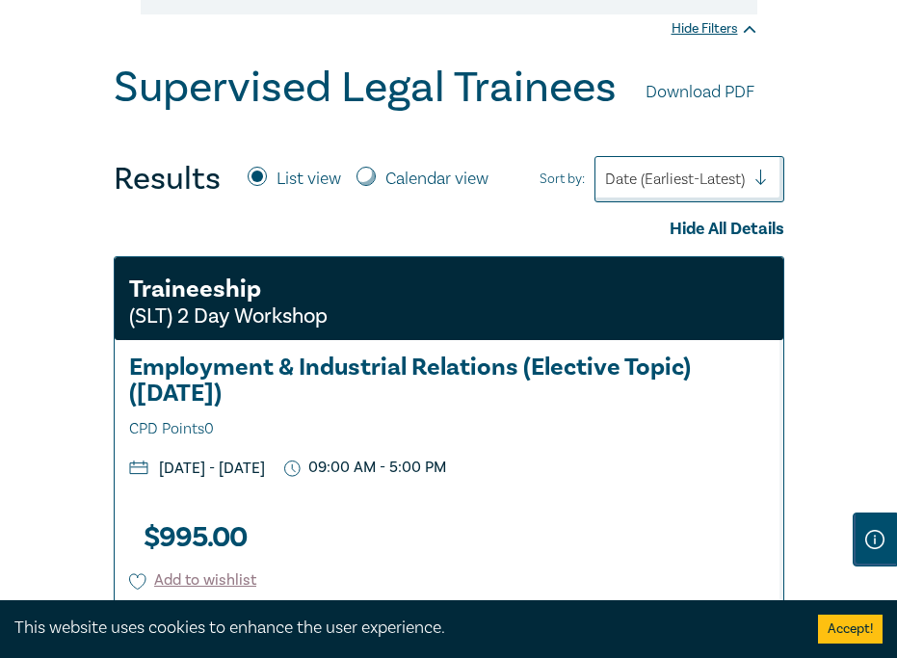
click at [370, 186] on input "Calendar view" at bounding box center [366, 176] width 19 height 19
radio input "true"
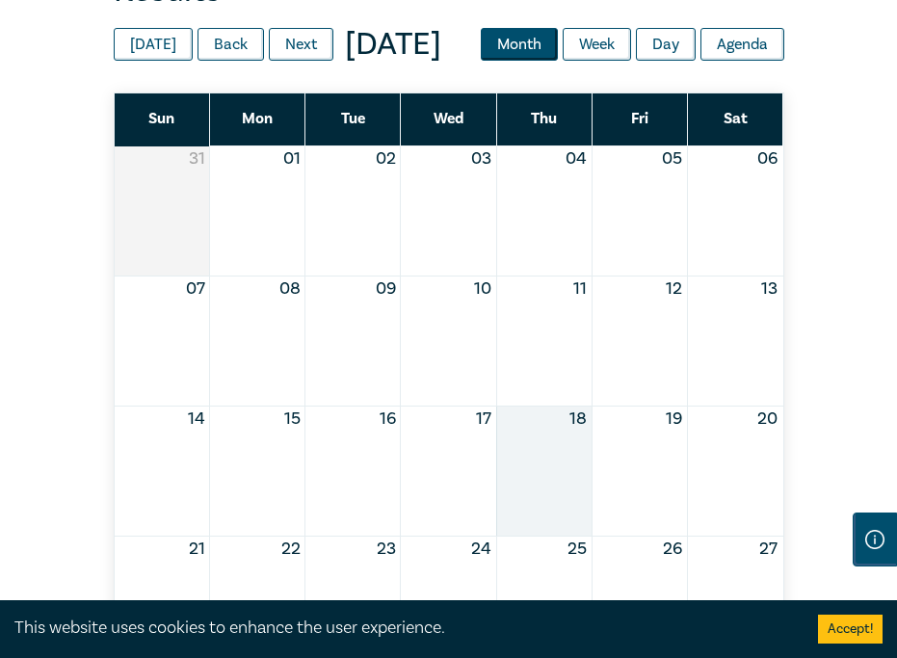
scroll to position [741, 0]
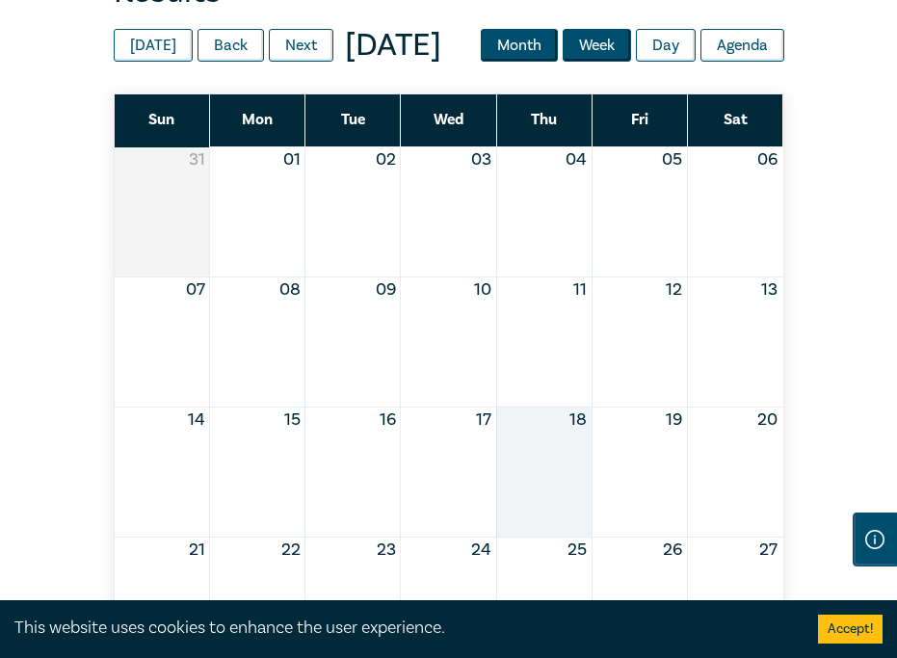
click at [563, 62] on button "Week" at bounding box center [597, 45] width 68 height 33
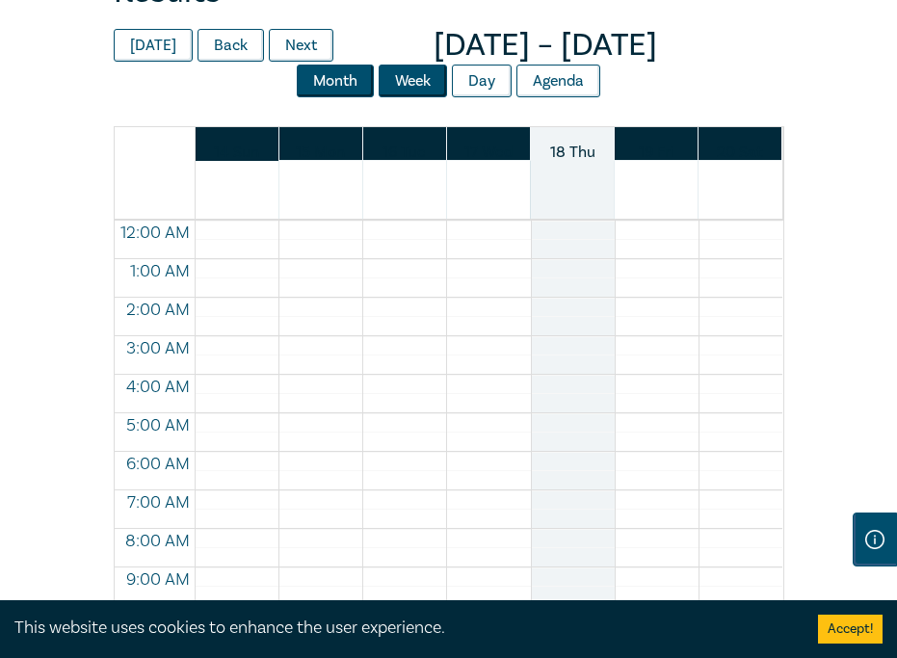
click at [339, 97] on button "Month" at bounding box center [335, 81] width 77 height 33
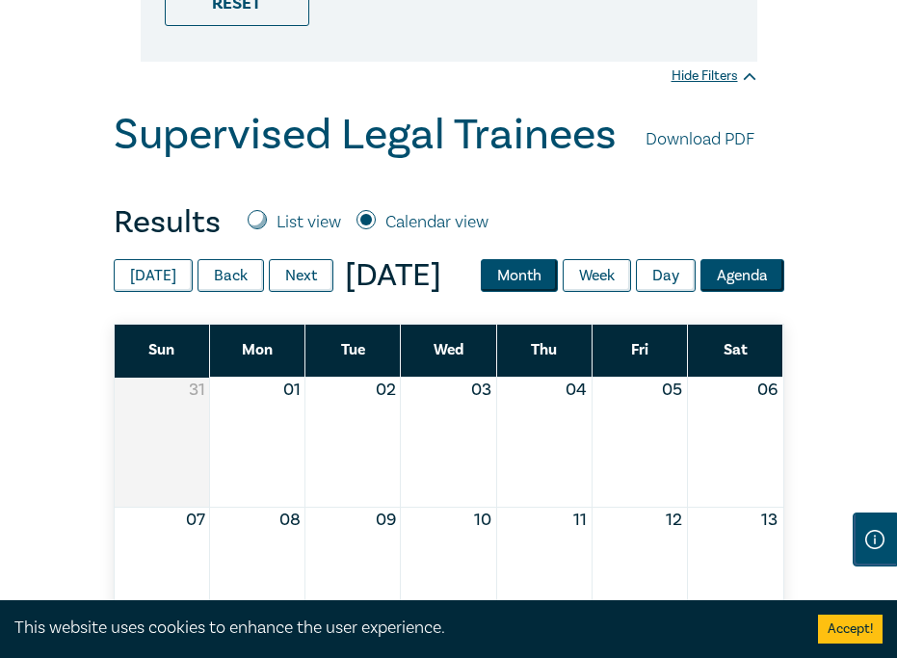
scroll to position [510, 0]
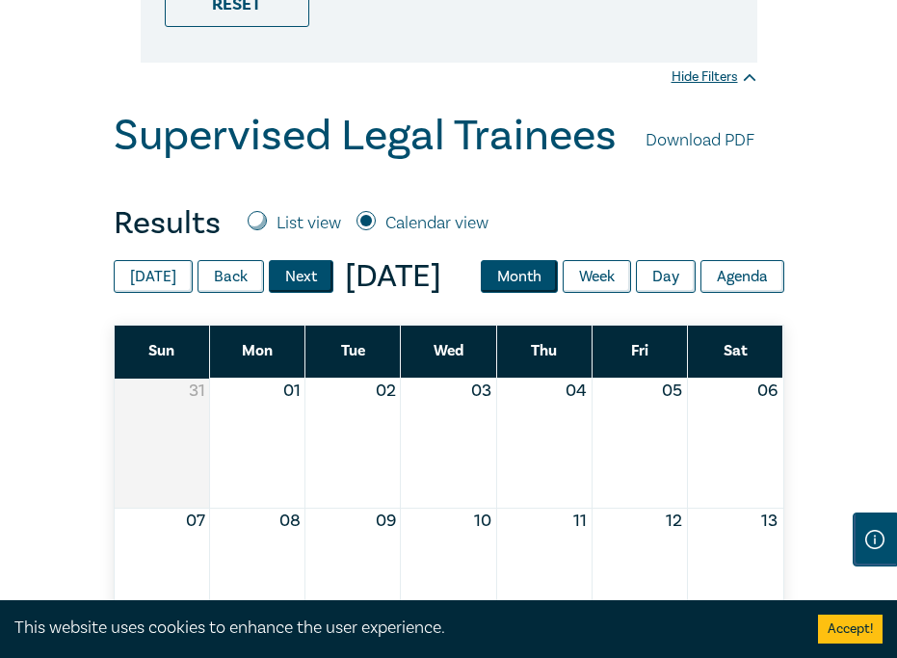
click at [318, 293] on button "Next" at bounding box center [301, 276] width 65 height 33
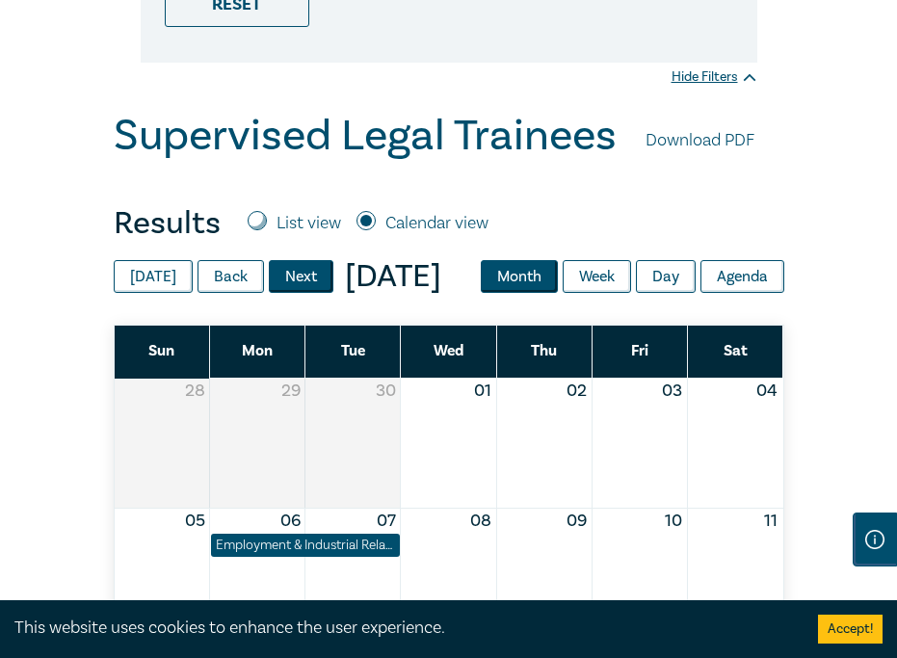
click at [318, 293] on button "Next" at bounding box center [301, 276] width 65 height 33
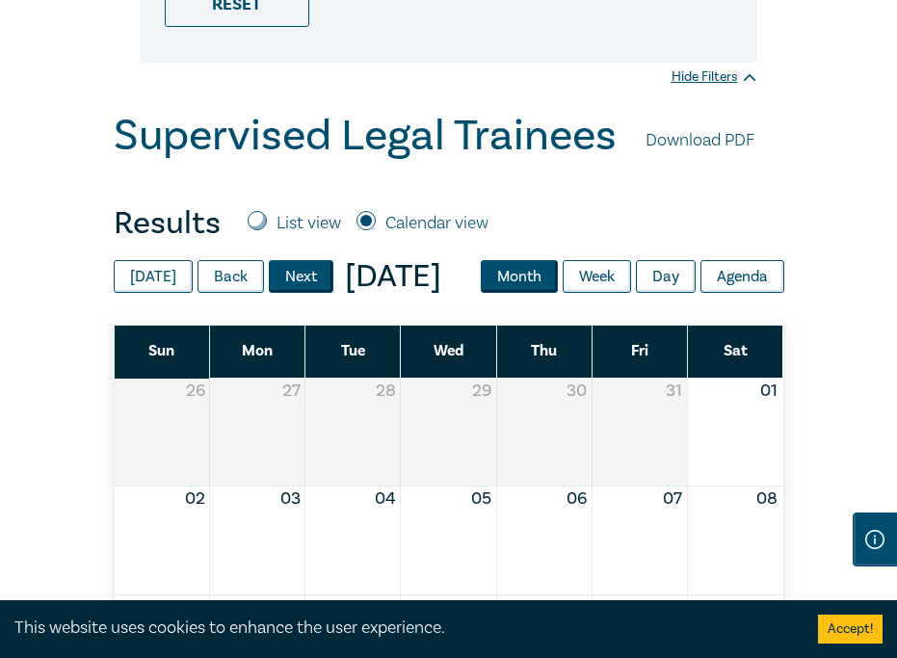
click at [318, 293] on button "Next" at bounding box center [301, 276] width 65 height 33
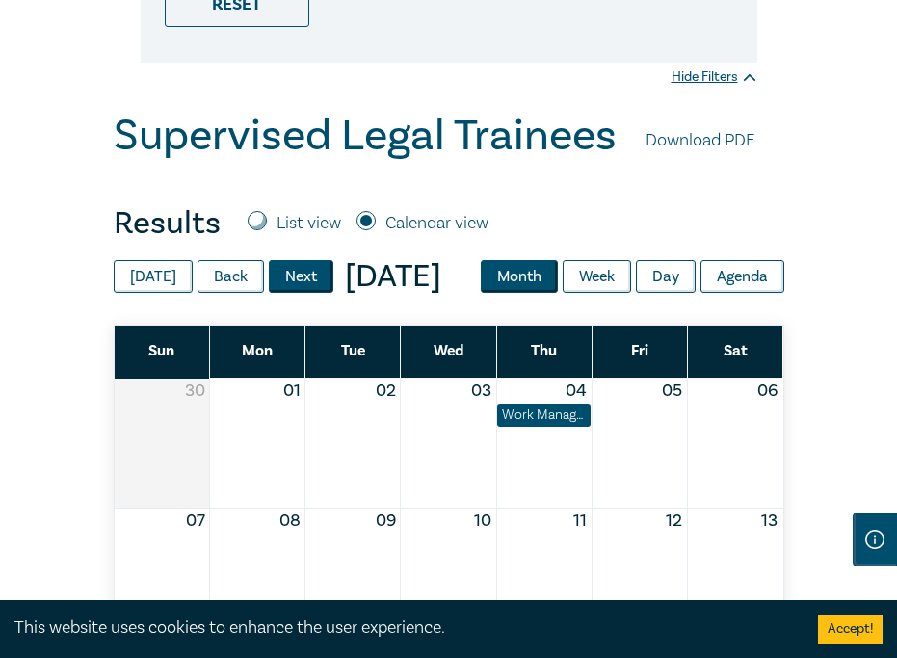
click at [318, 293] on button "Next" at bounding box center [301, 276] width 65 height 33
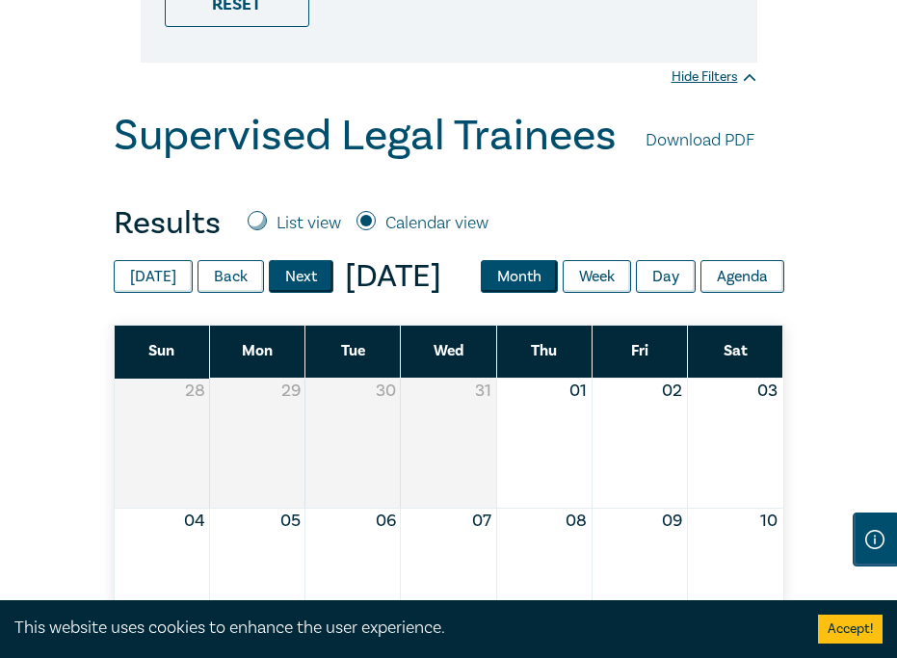
click at [318, 293] on button "Next" at bounding box center [301, 276] width 65 height 33
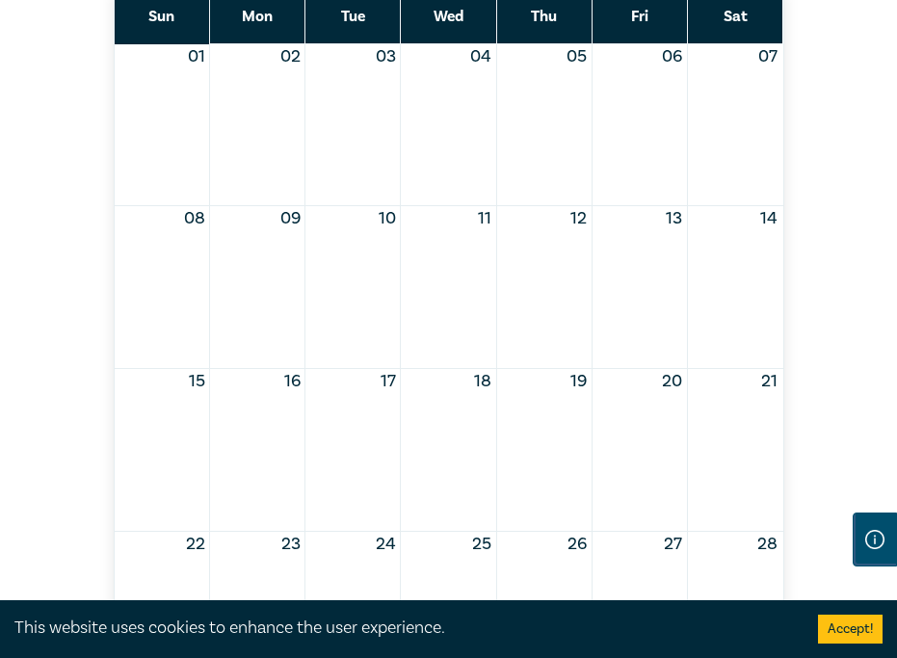
scroll to position [865, 0]
